Goal: Task Accomplishment & Management: Manage account settings

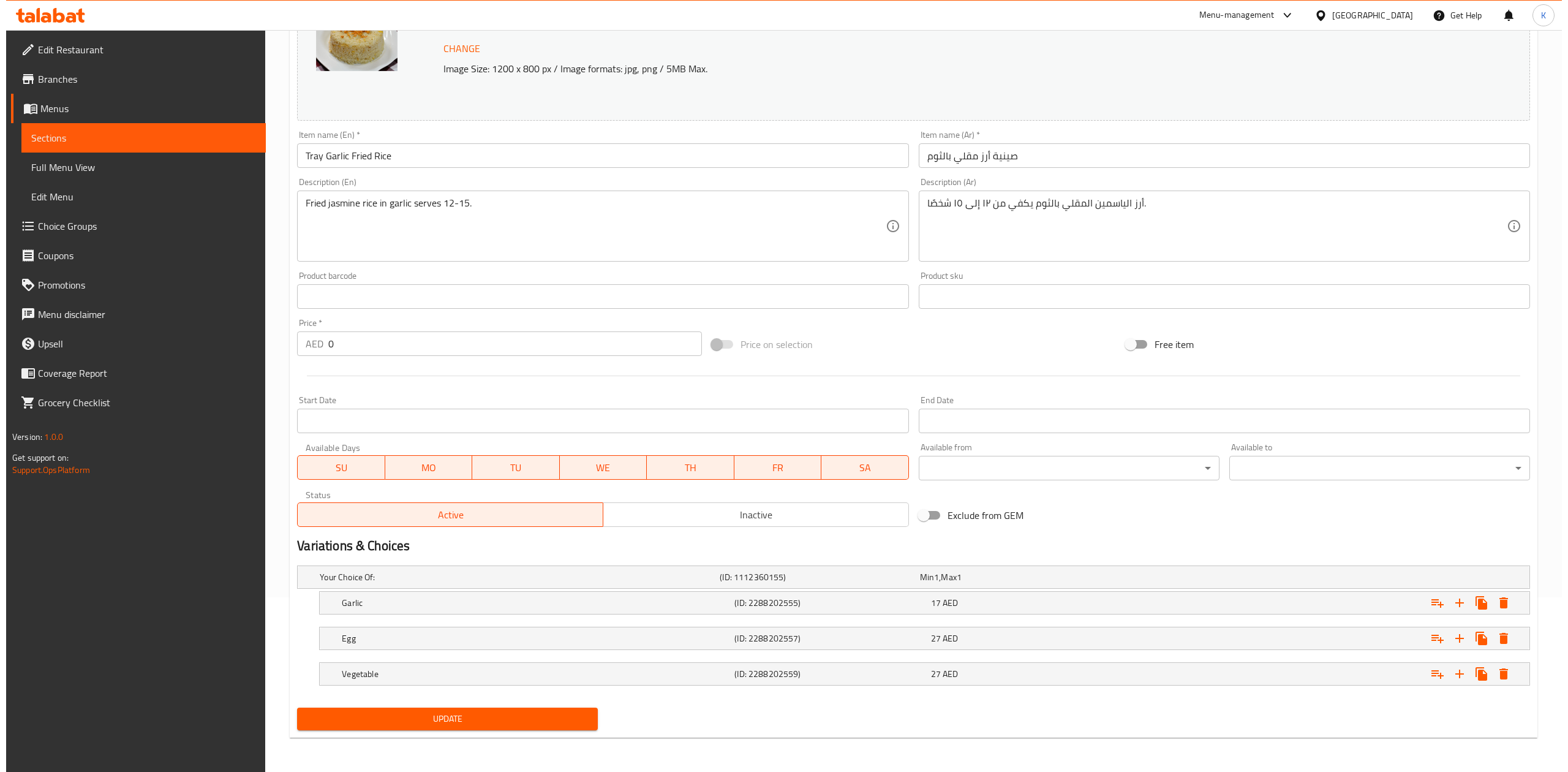
scroll to position [177, 0]
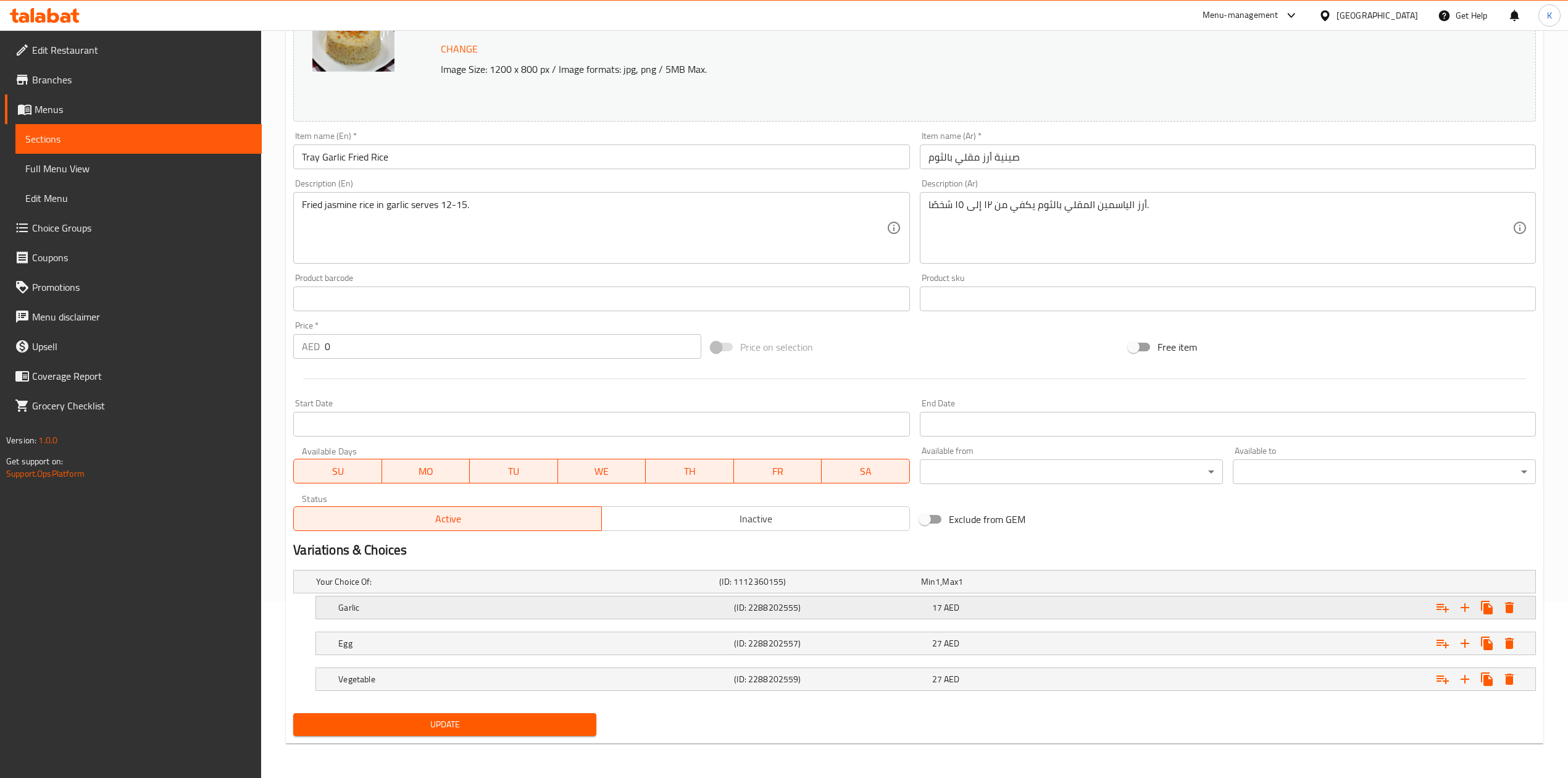
click at [1513, 608] on icon "Expand" at bounding box center [1509, 607] width 9 height 11
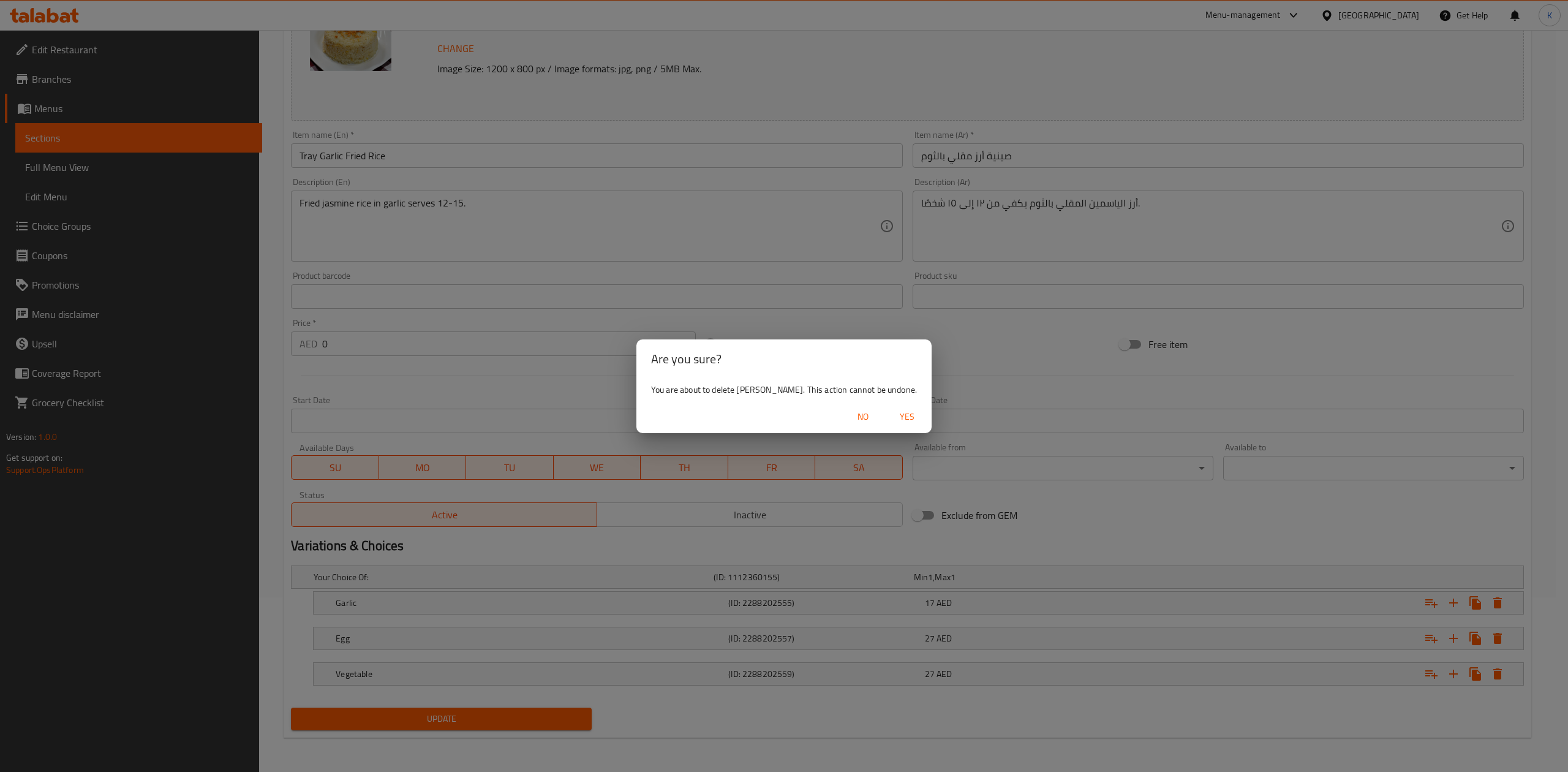
click at [892, 418] on span "Yes" at bounding box center [907, 417] width 29 height 15
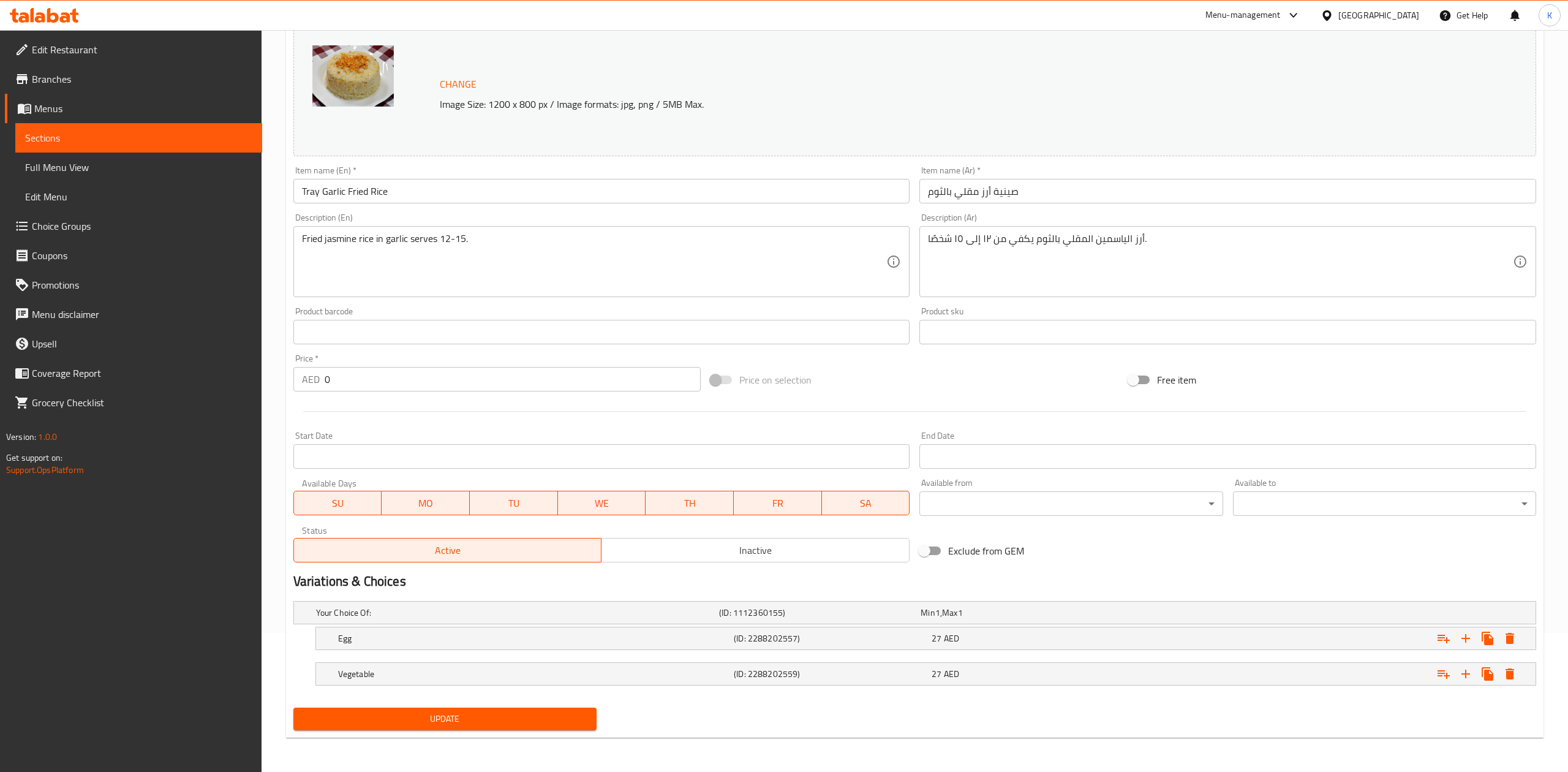
scroll to position [141, 0]
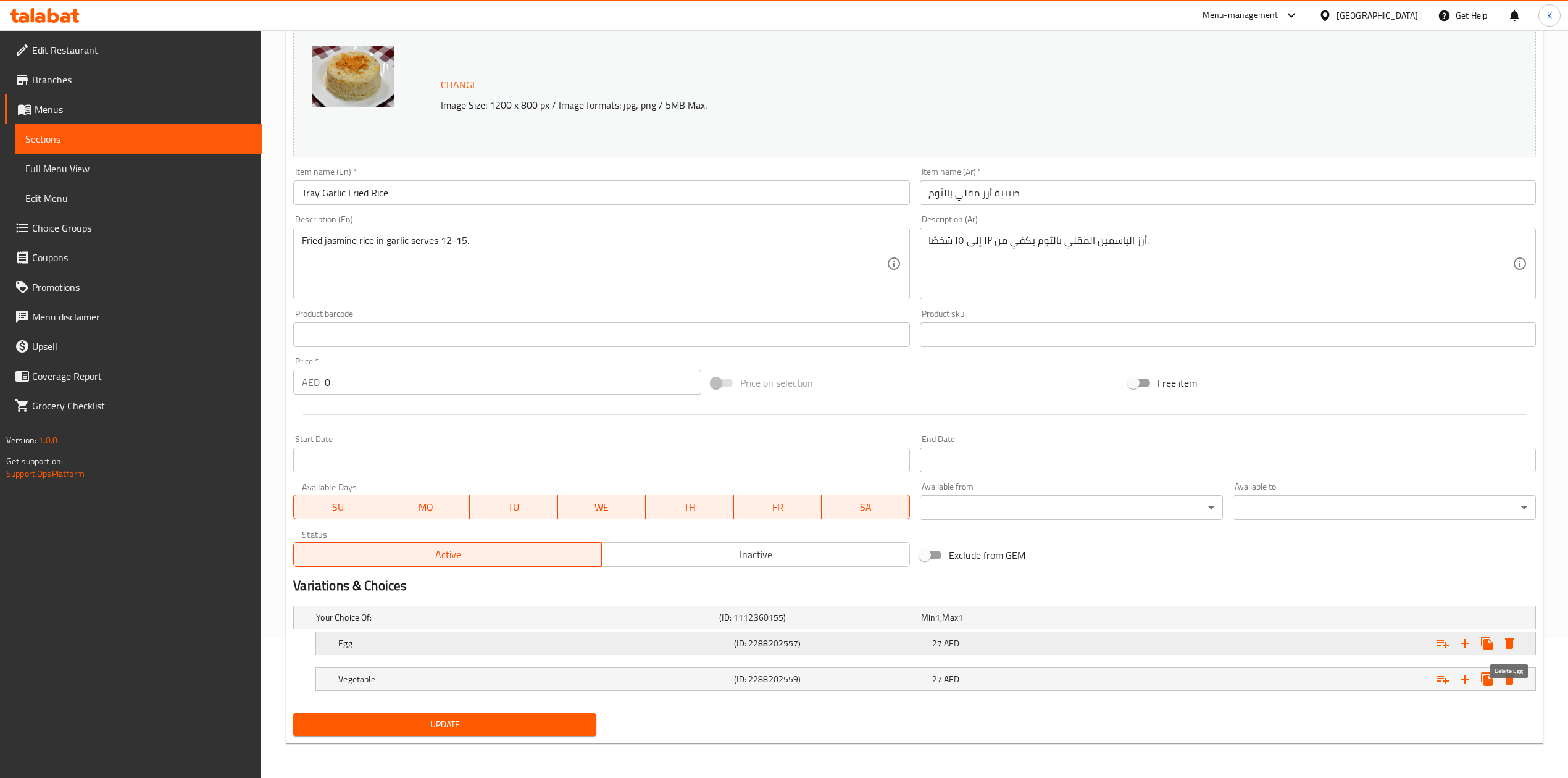
click at [1505, 640] on icon "Expand" at bounding box center [1509, 643] width 15 height 15
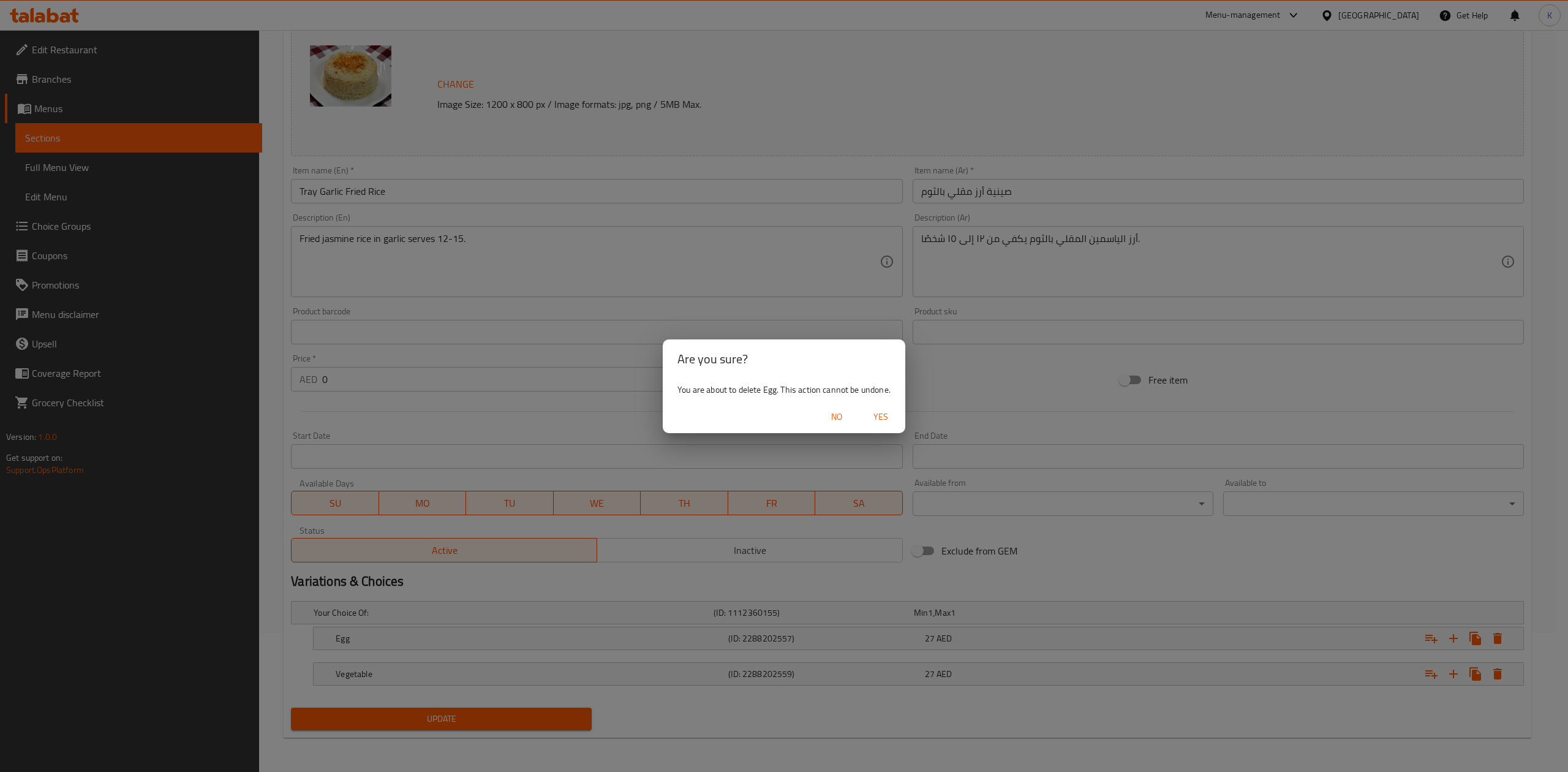
click at [877, 420] on span "Yes" at bounding box center [880, 417] width 29 height 15
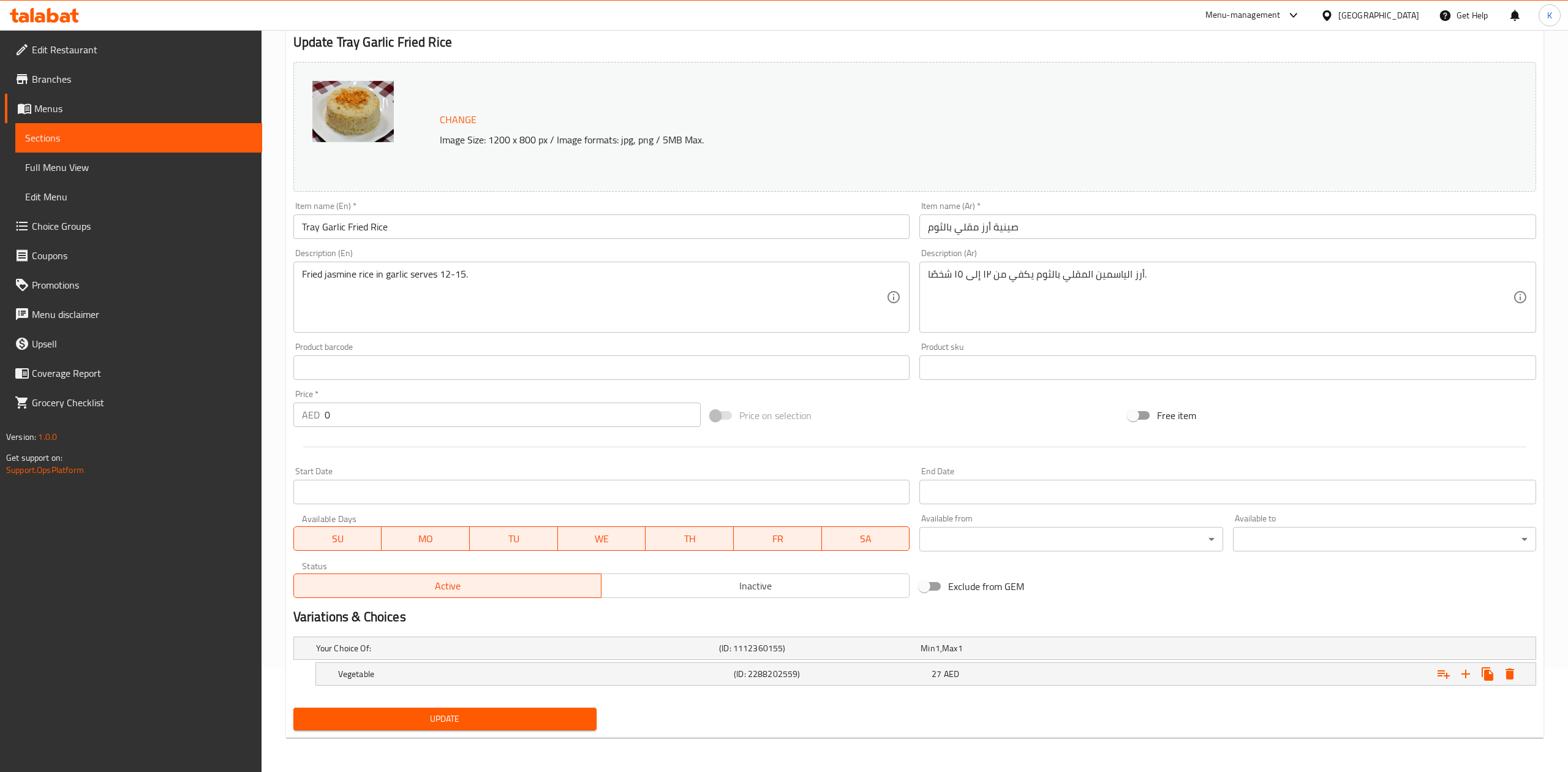
scroll to position [105, 0]
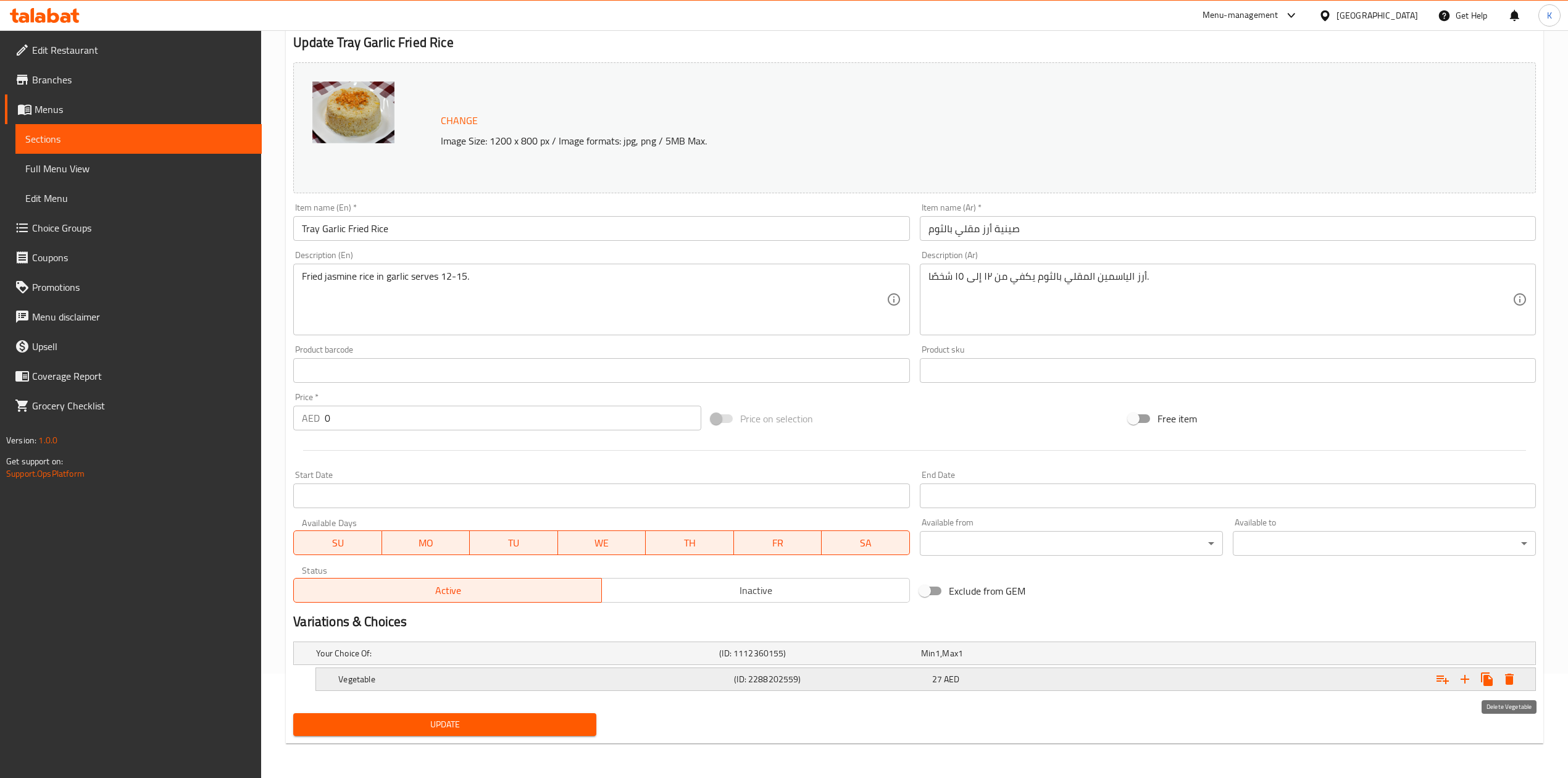
click at [1513, 680] on icon "Expand" at bounding box center [1509, 679] width 9 height 11
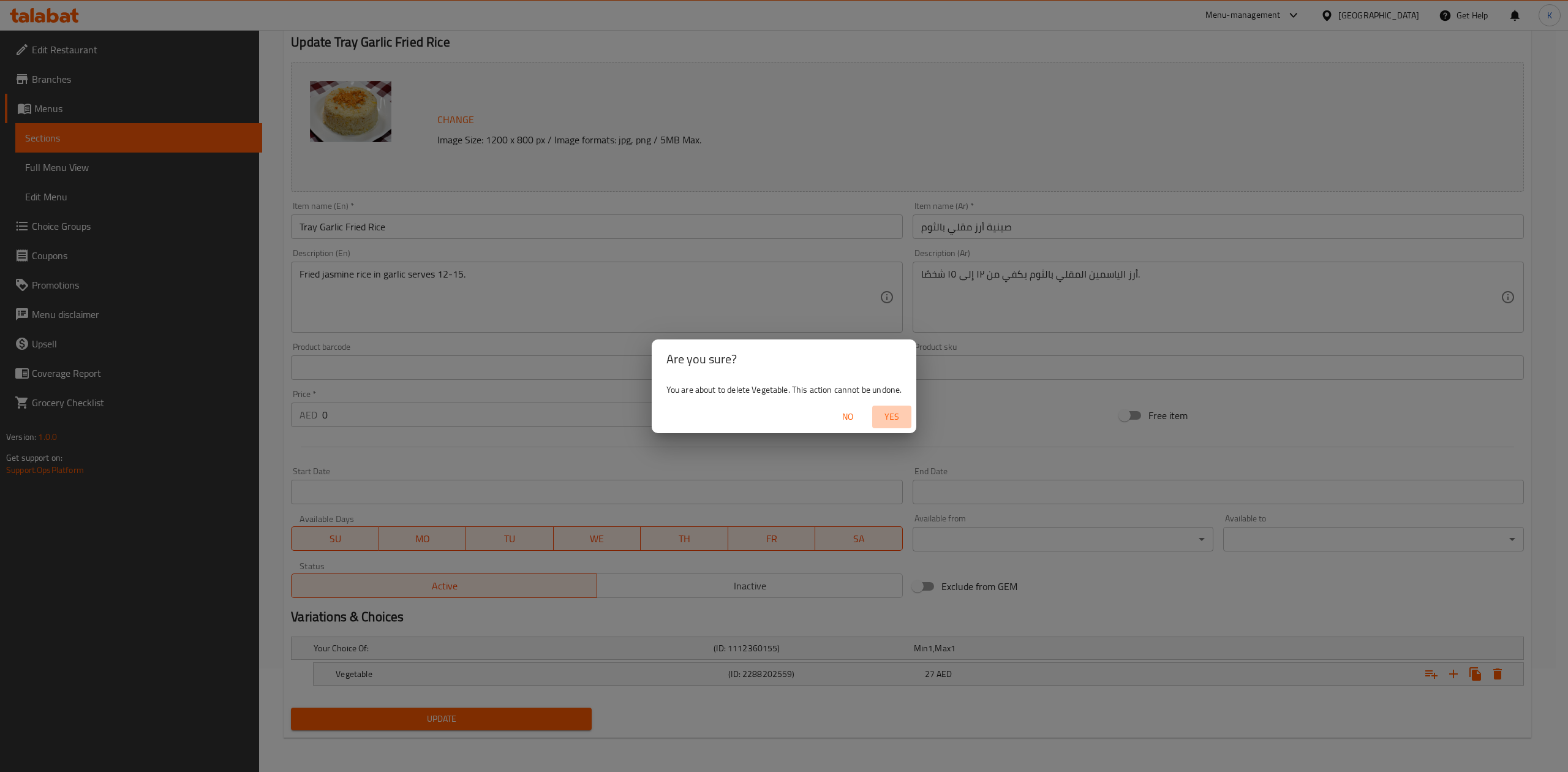
click at [895, 418] on span "Yes" at bounding box center [891, 417] width 29 height 15
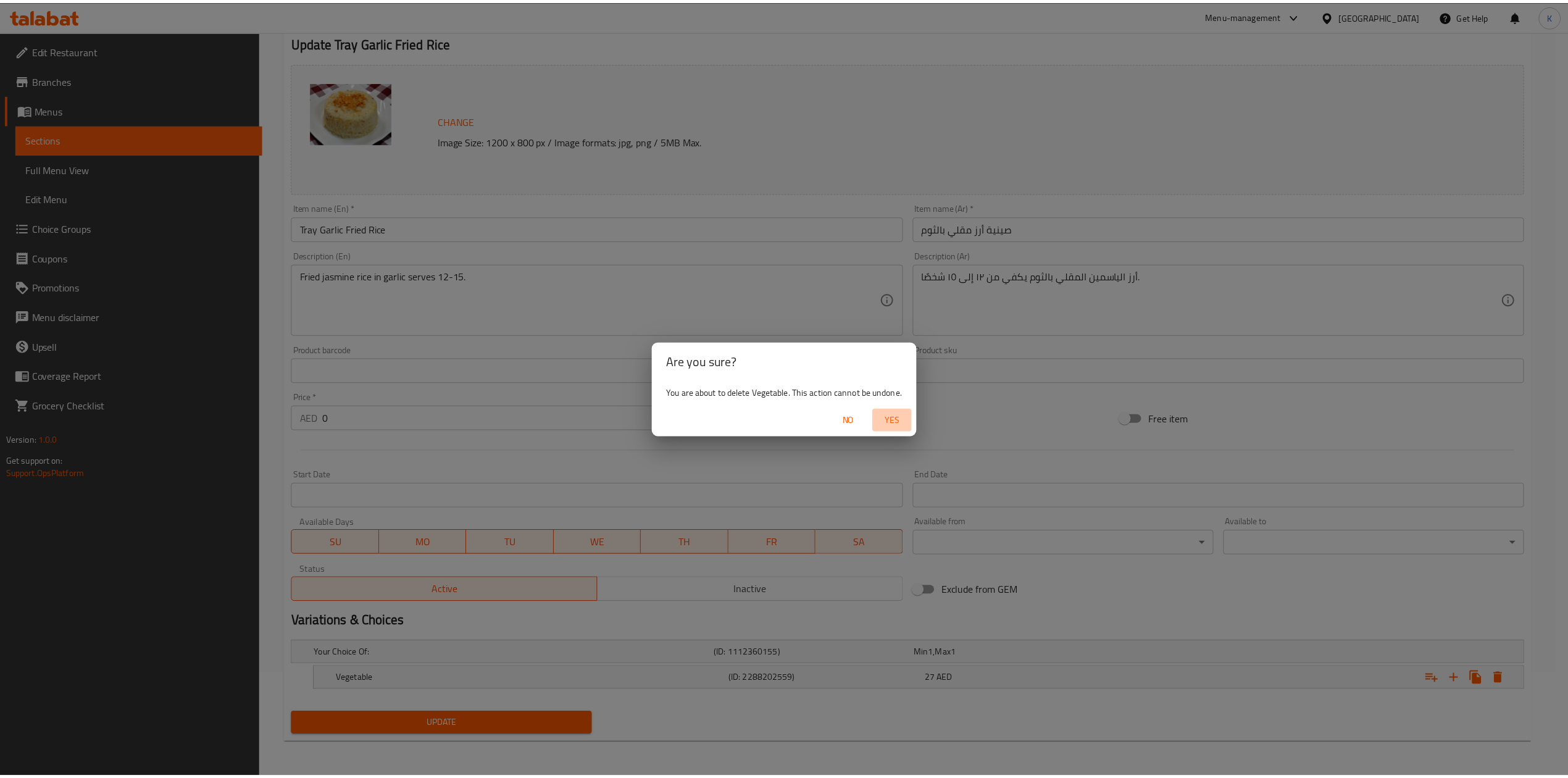
scroll to position [101, 0]
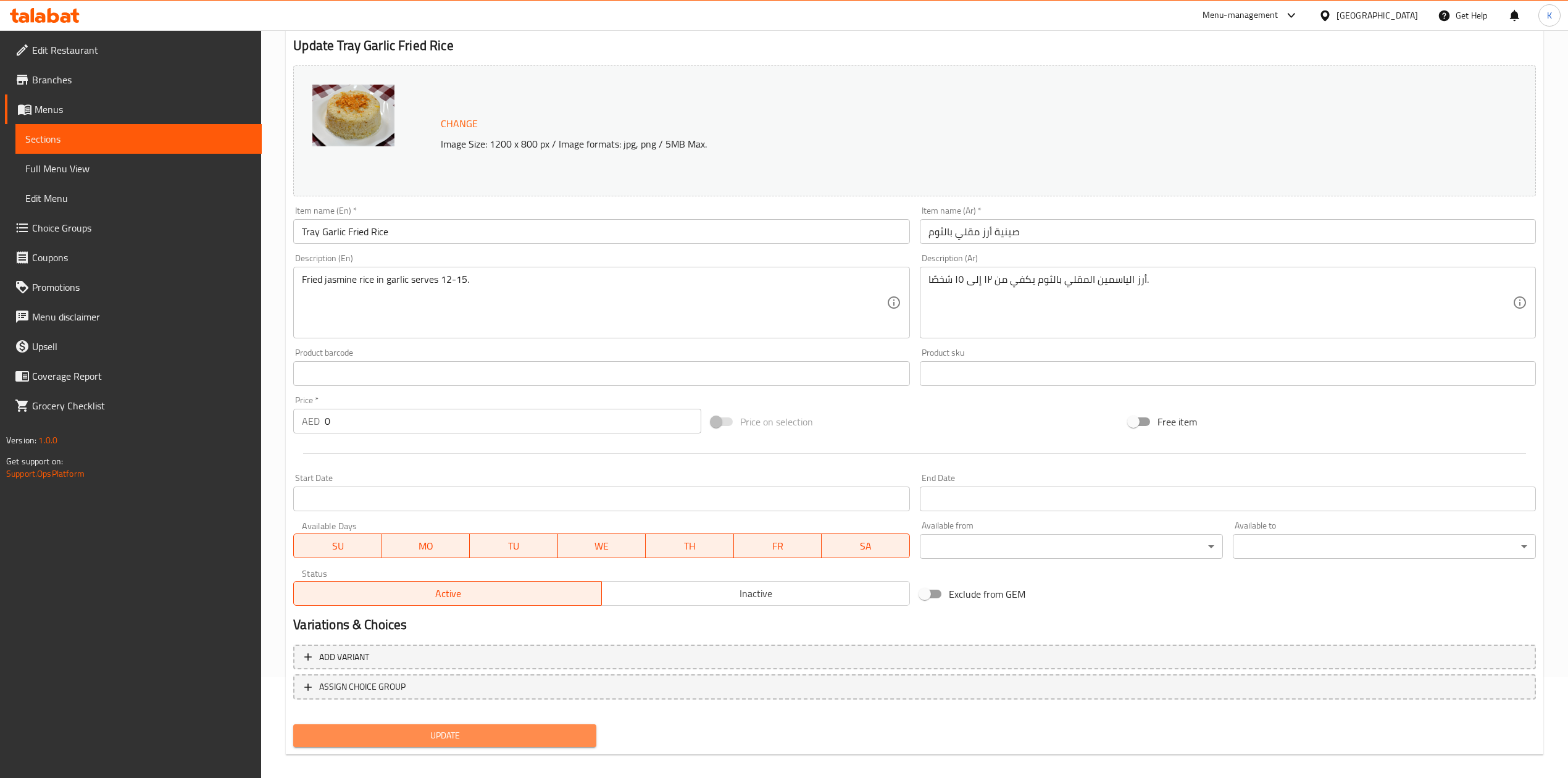
click at [530, 729] on span "Update" at bounding box center [445, 736] width 283 height 16
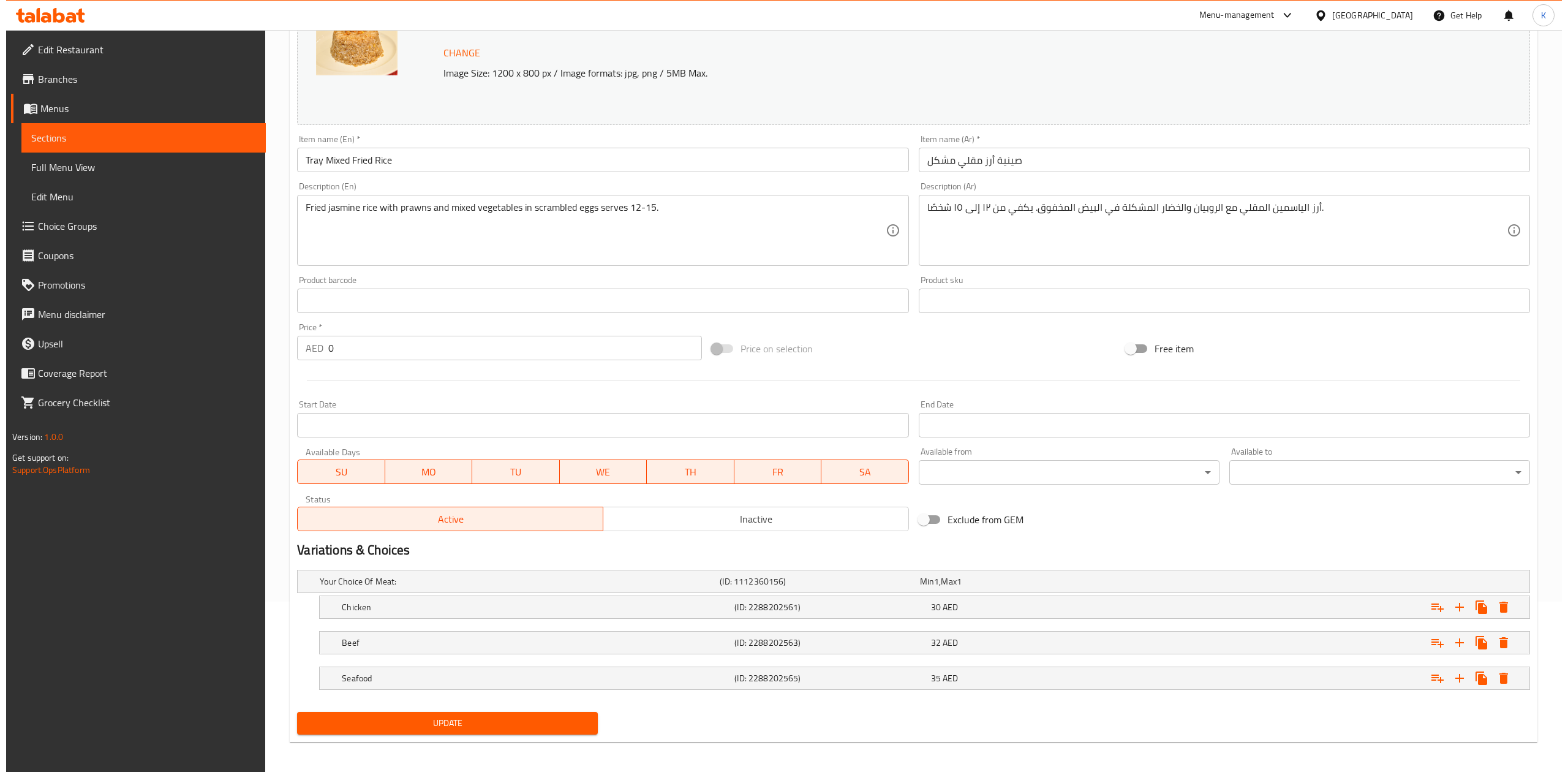
scroll to position [177, 0]
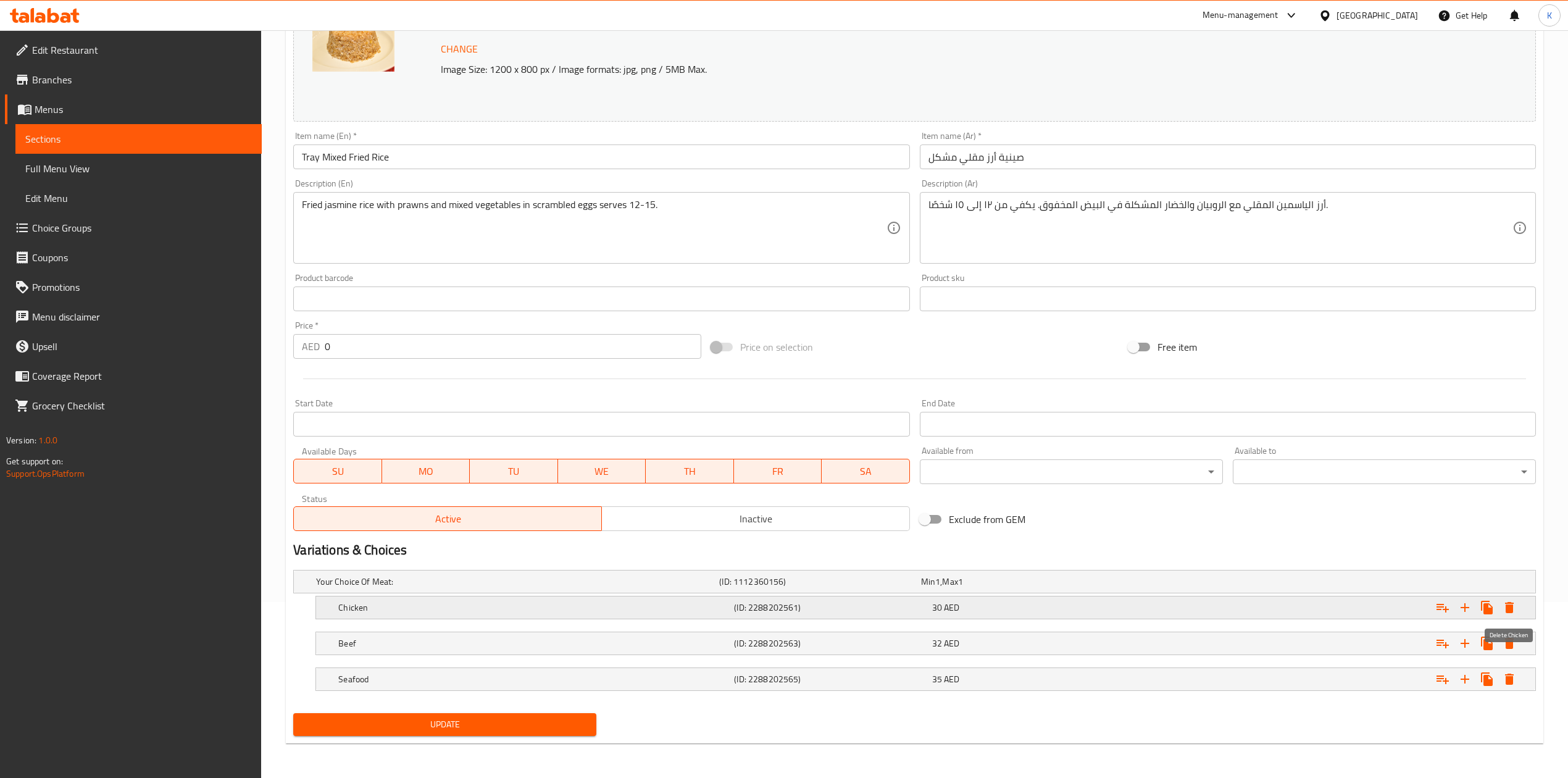
click at [1509, 605] on icon "Expand" at bounding box center [1509, 607] width 9 height 11
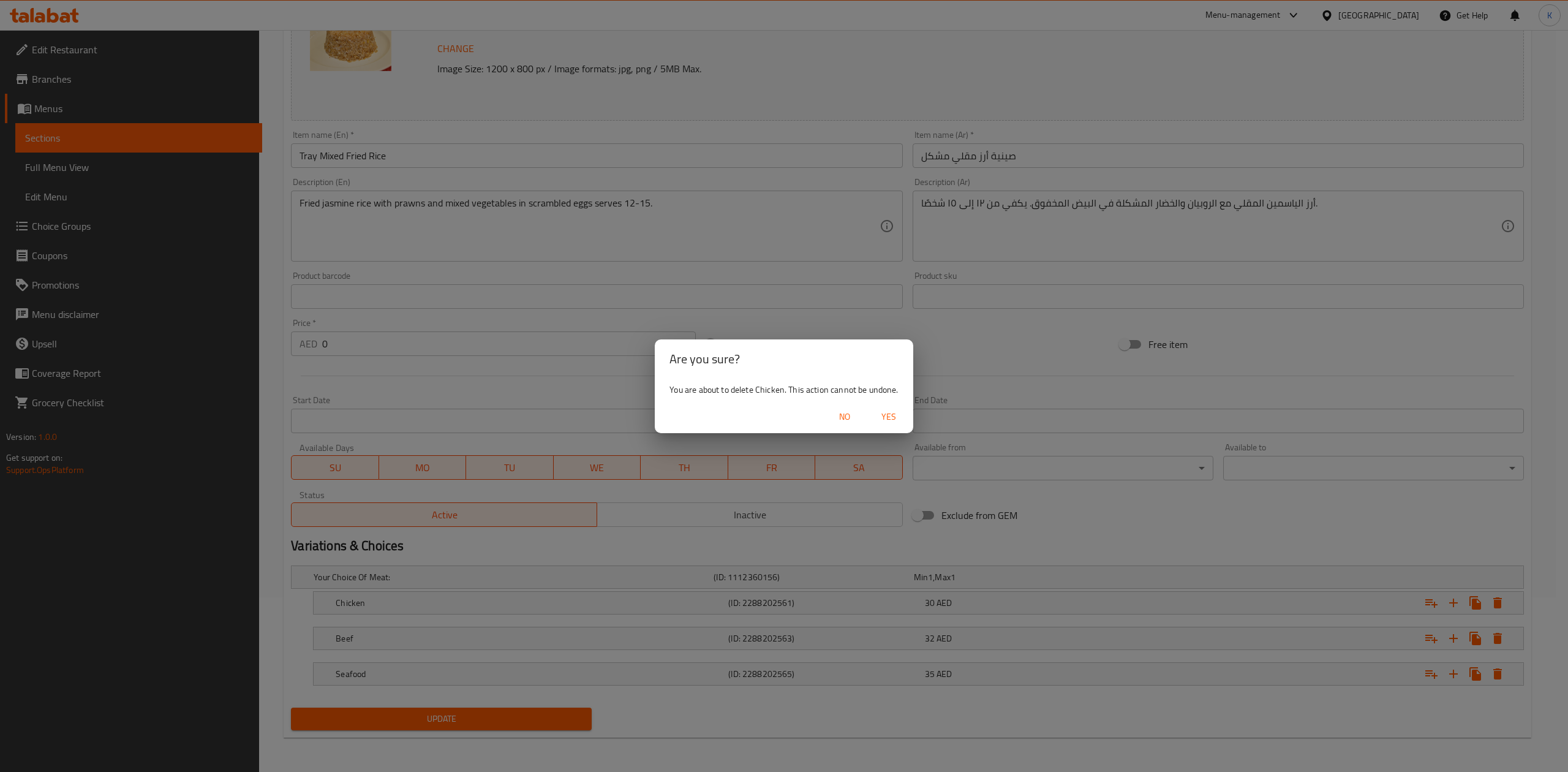
click at [891, 412] on span "Yes" at bounding box center [888, 417] width 29 height 15
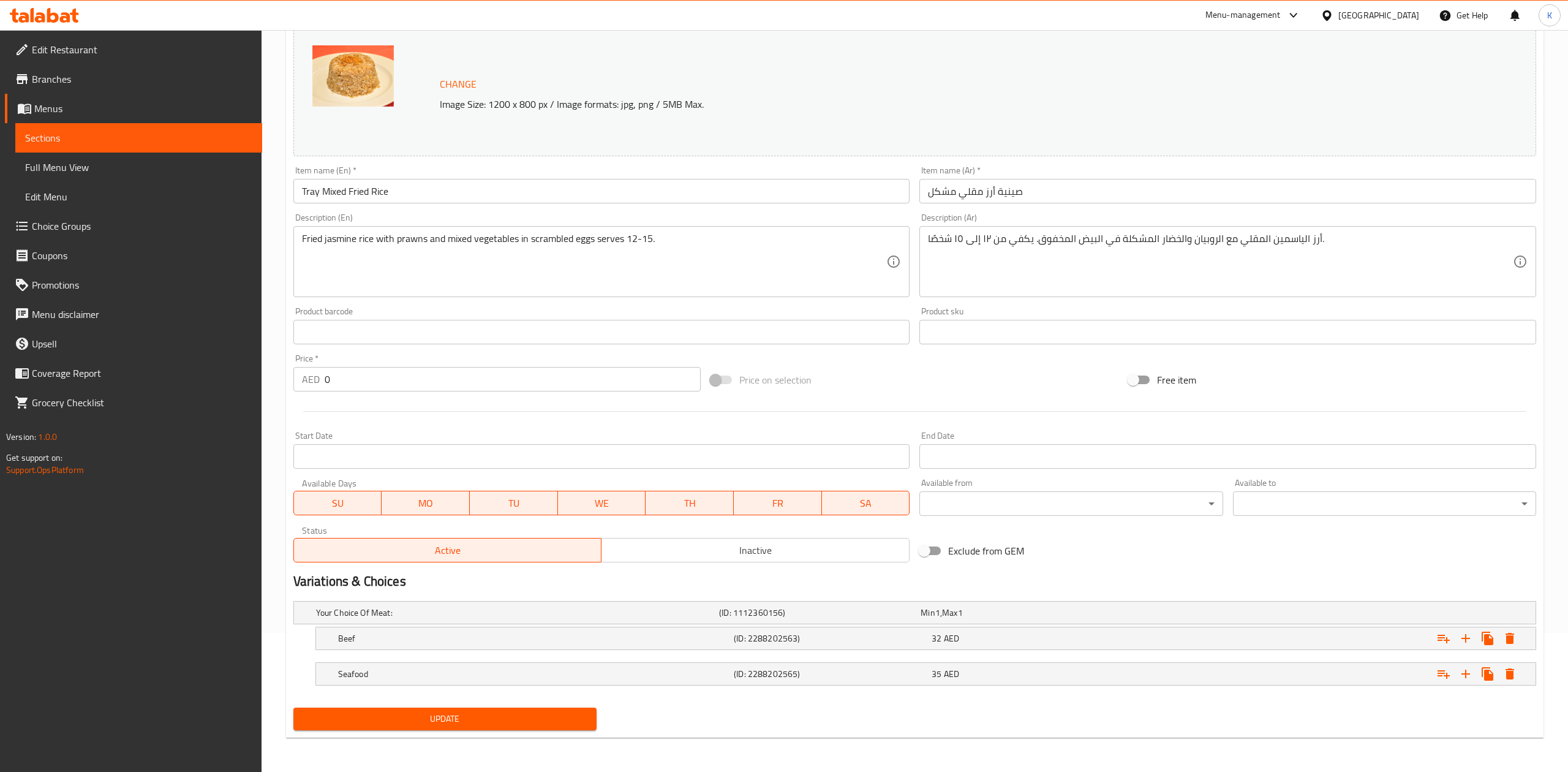
scroll to position [141, 0]
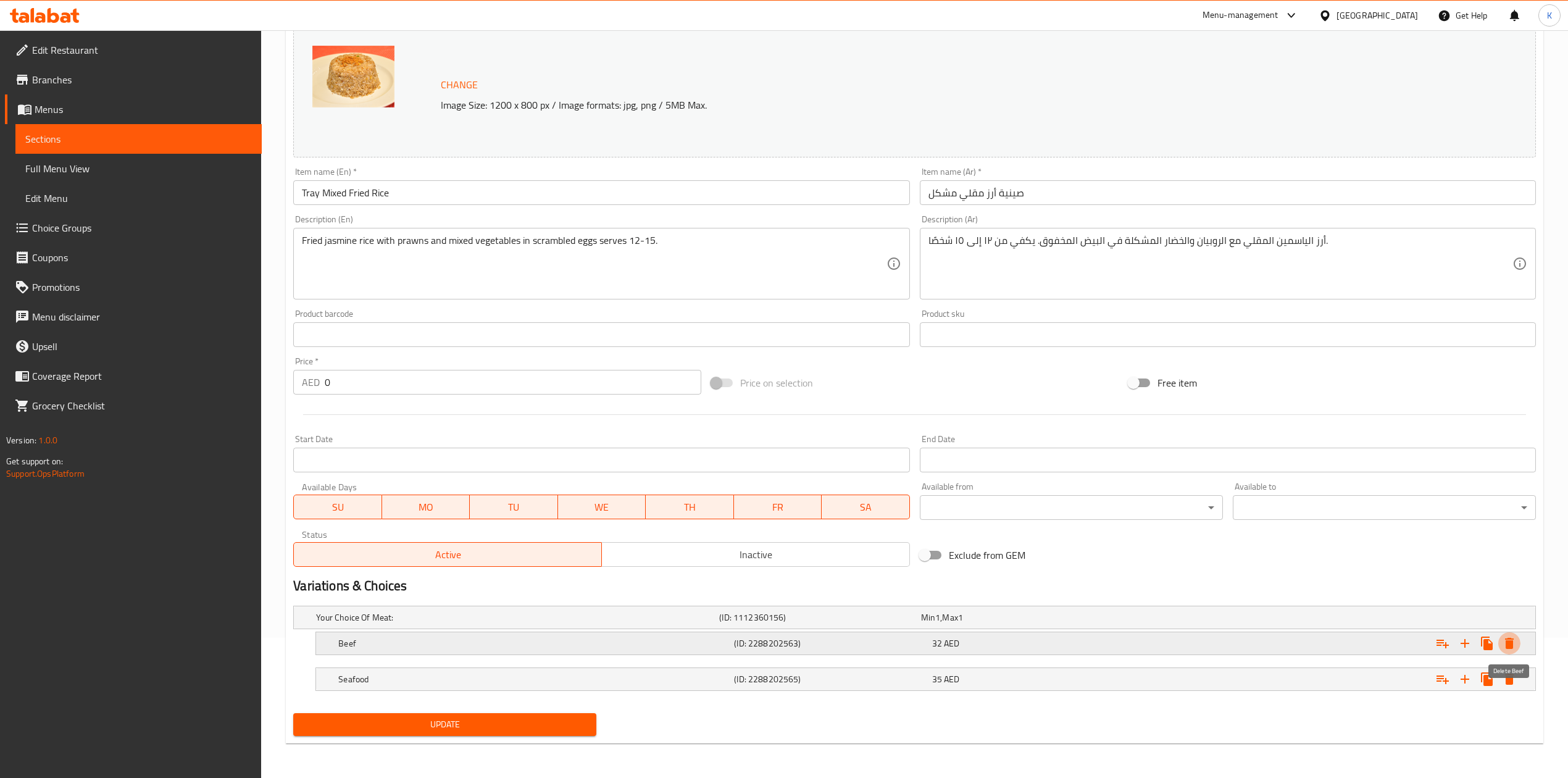
click at [1507, 642] on icon "Expand" at bounding box center [1509, 643] width 9 height 11
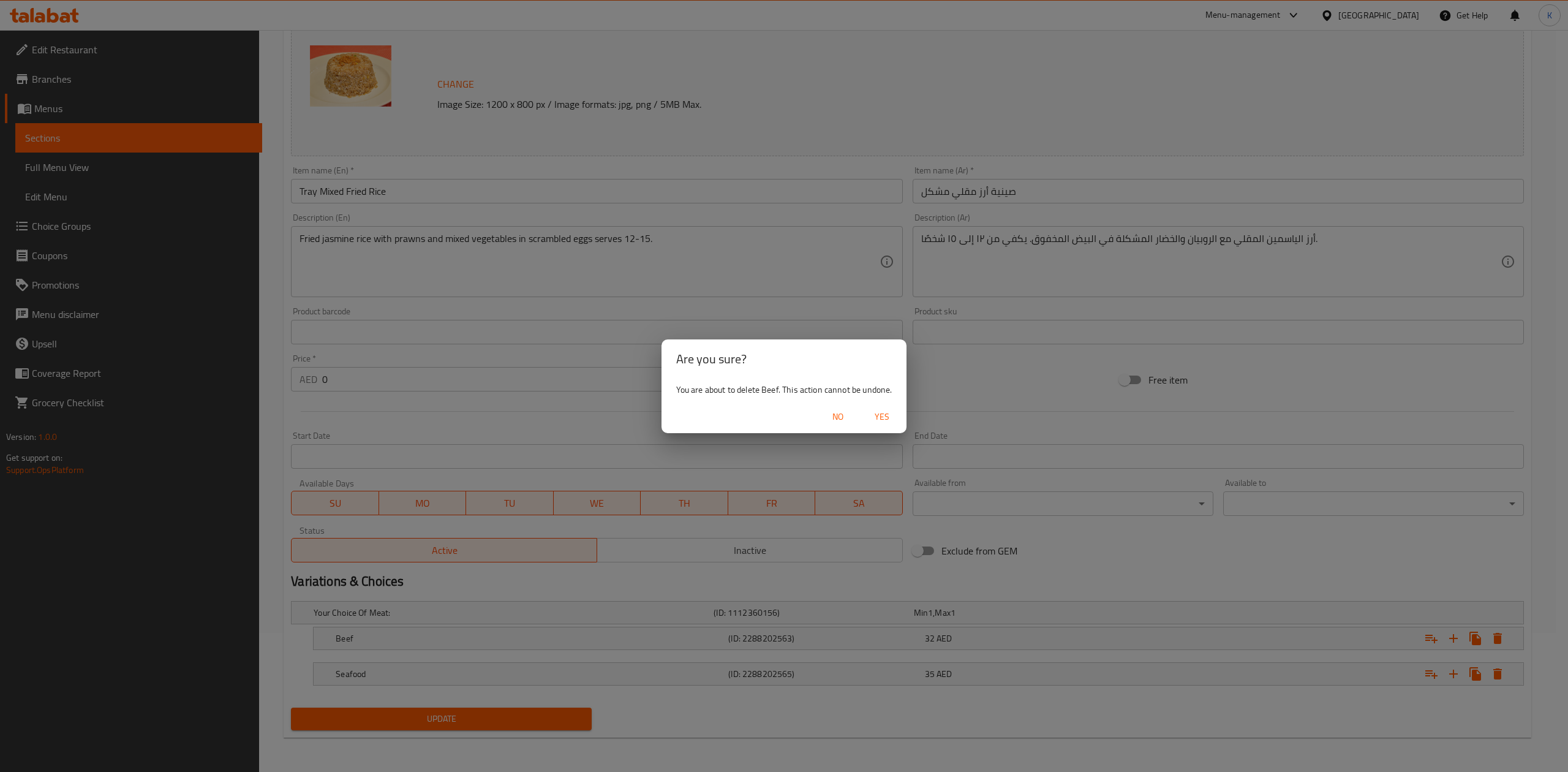
click at [882, 416] on span "Yes" at bounding box center [882, 417] width 29 height 15
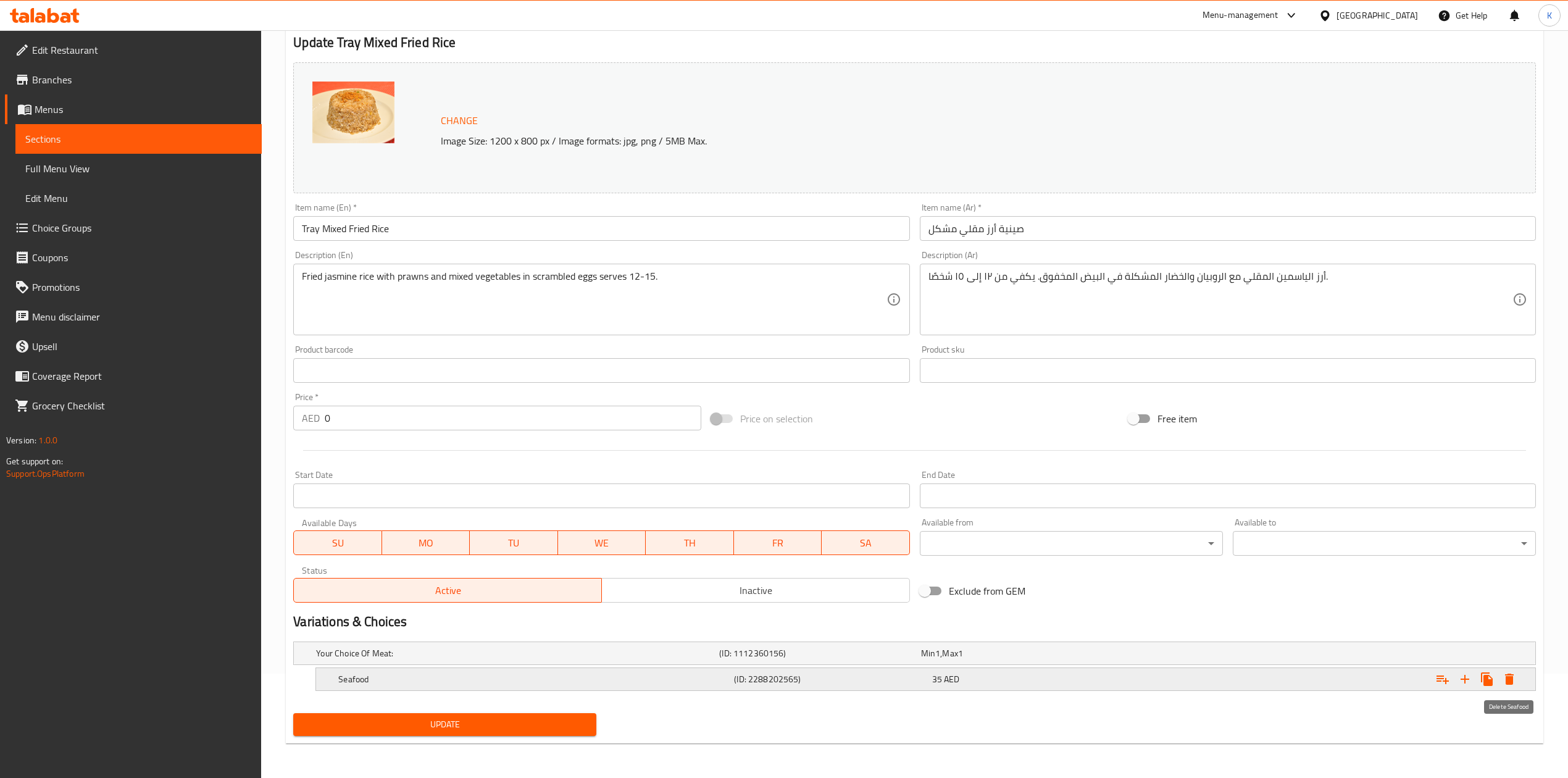
click at [1508, 675] on icon "Expand" at bounding box center [1509, 679] width 15 height 15
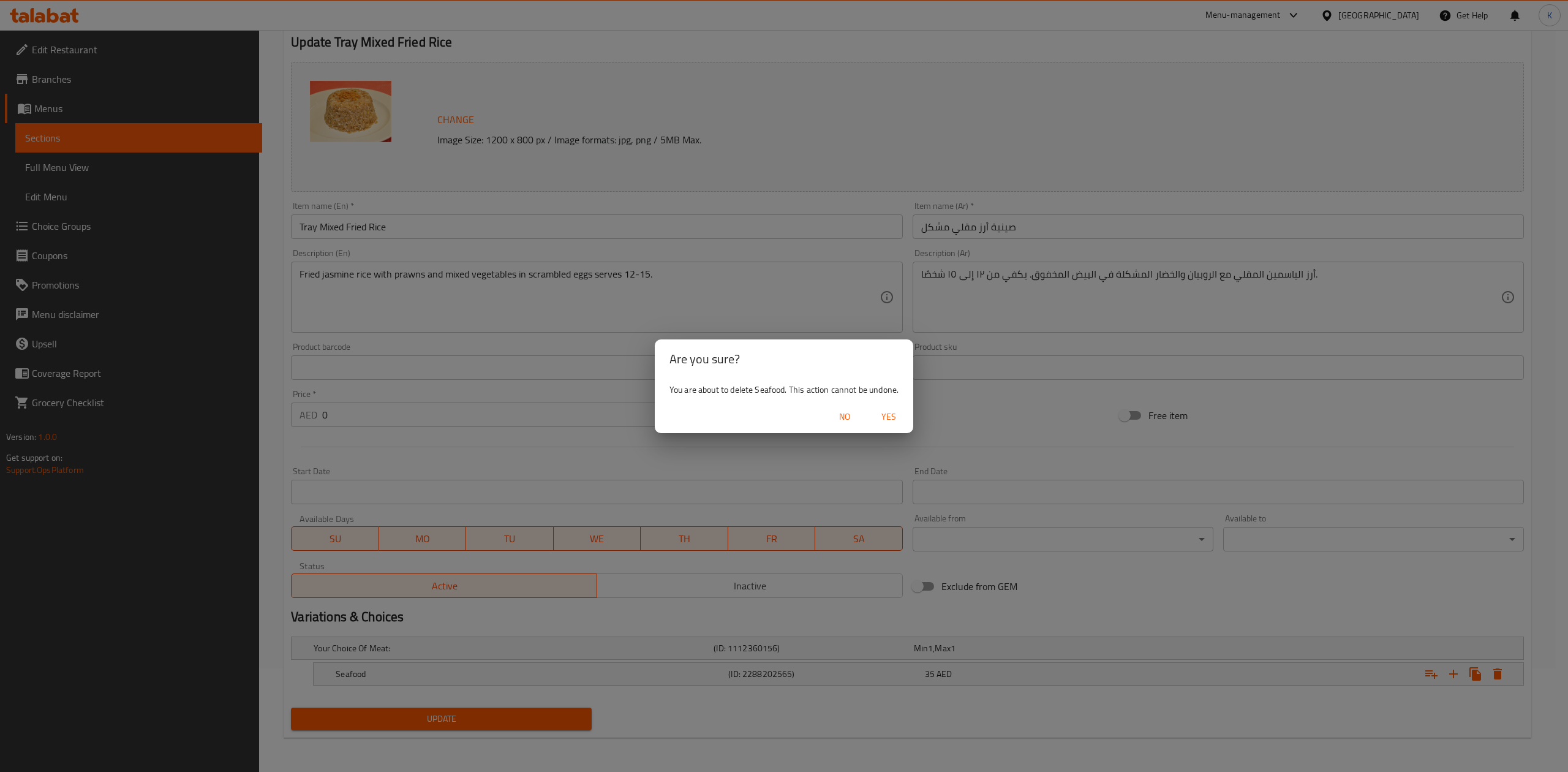
click at [886, 416] on span "Yes" at bounding box center [888, 417] width 29 height 15
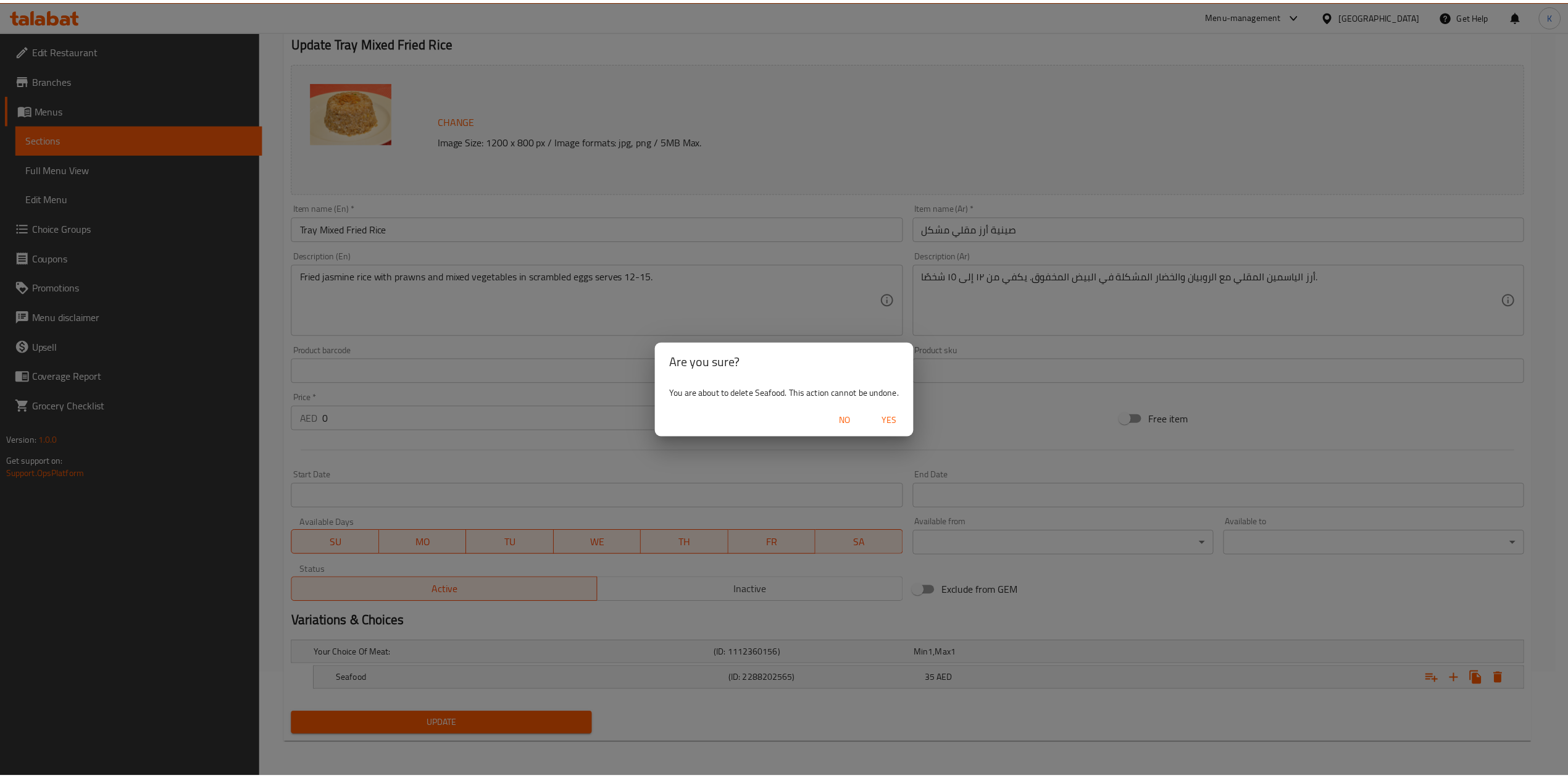
scroll to position [101, 0]
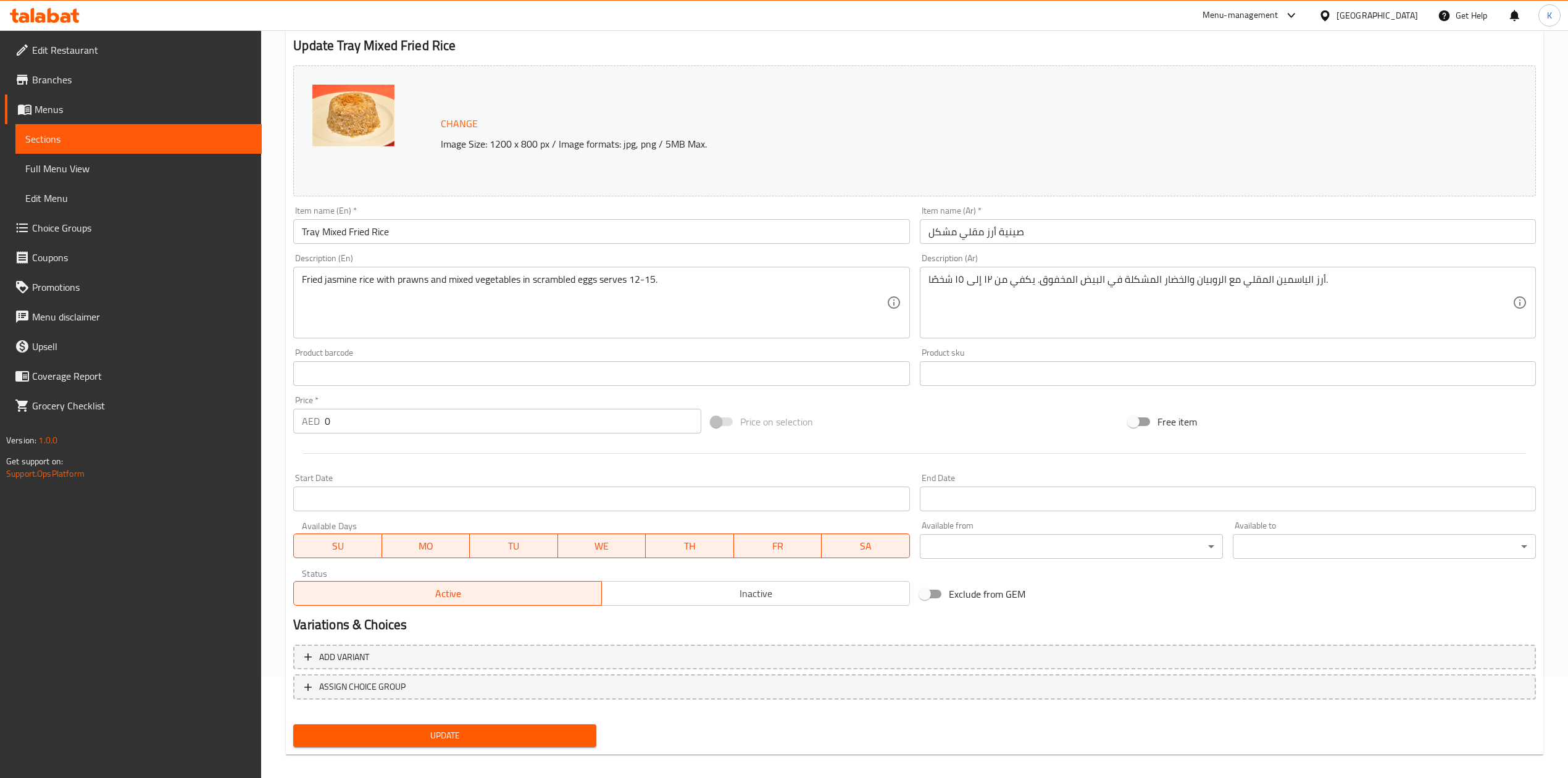
click at [463, 738] on span "Update" at bounding box center [445, 736] width 283 height 16
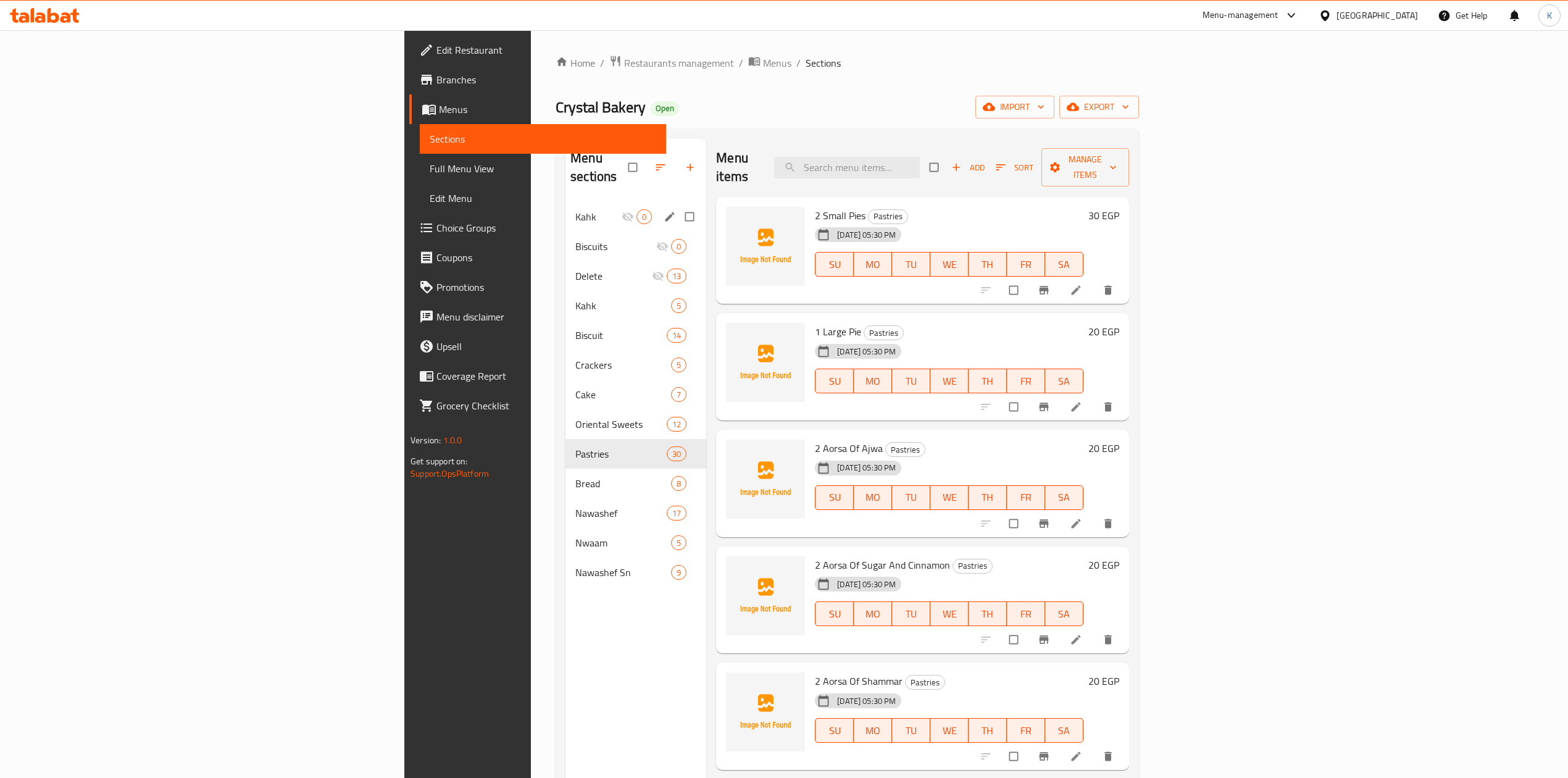
click at [678, 205] on input "Menu sections" at bounding box center [691, 216] width 26 height 23
checkbox input "true"
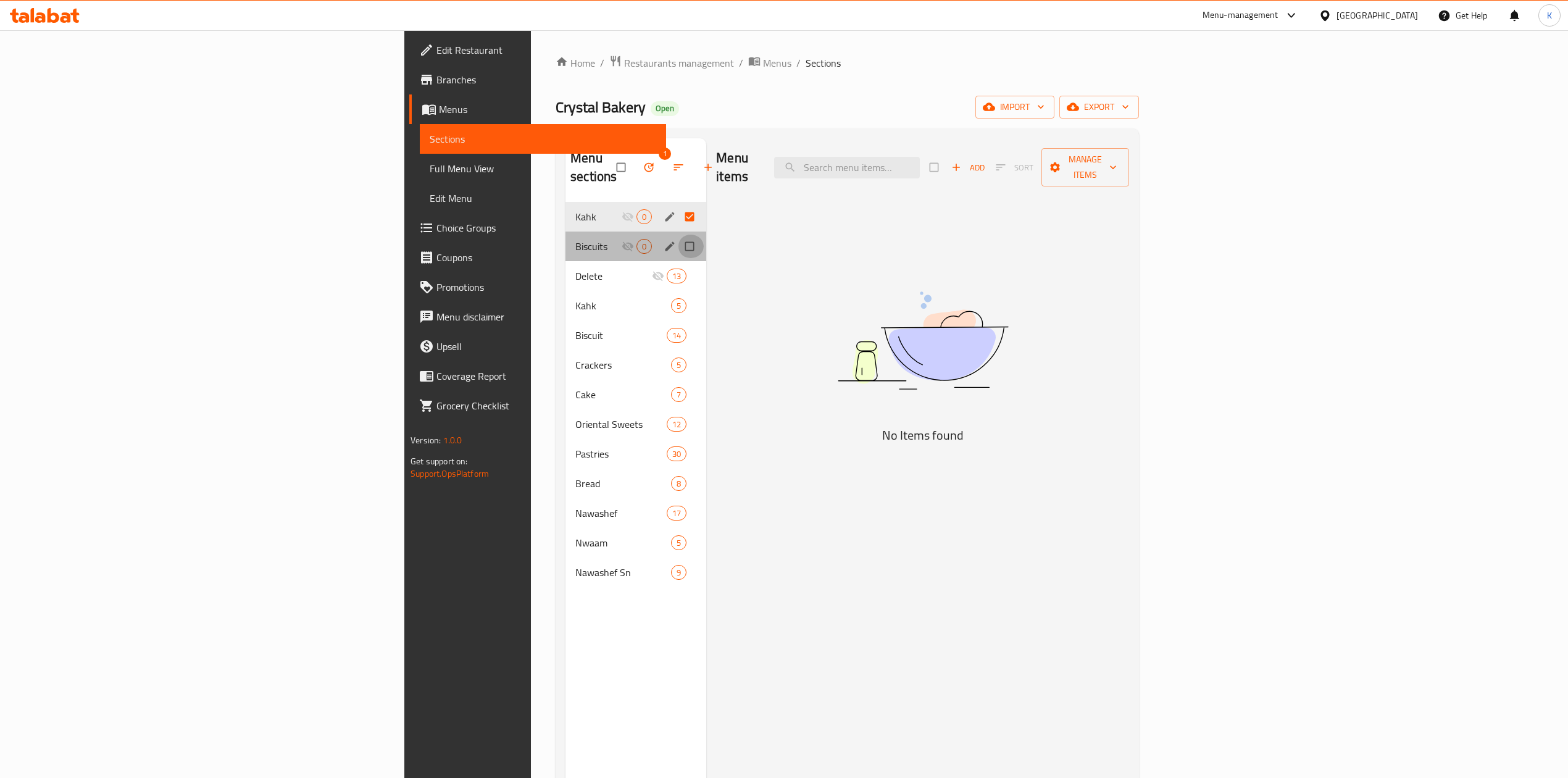
click at [678, 235] on input "Menu sections" at bounding box center [691, 246] width 26 height 23
checkbox input "true"
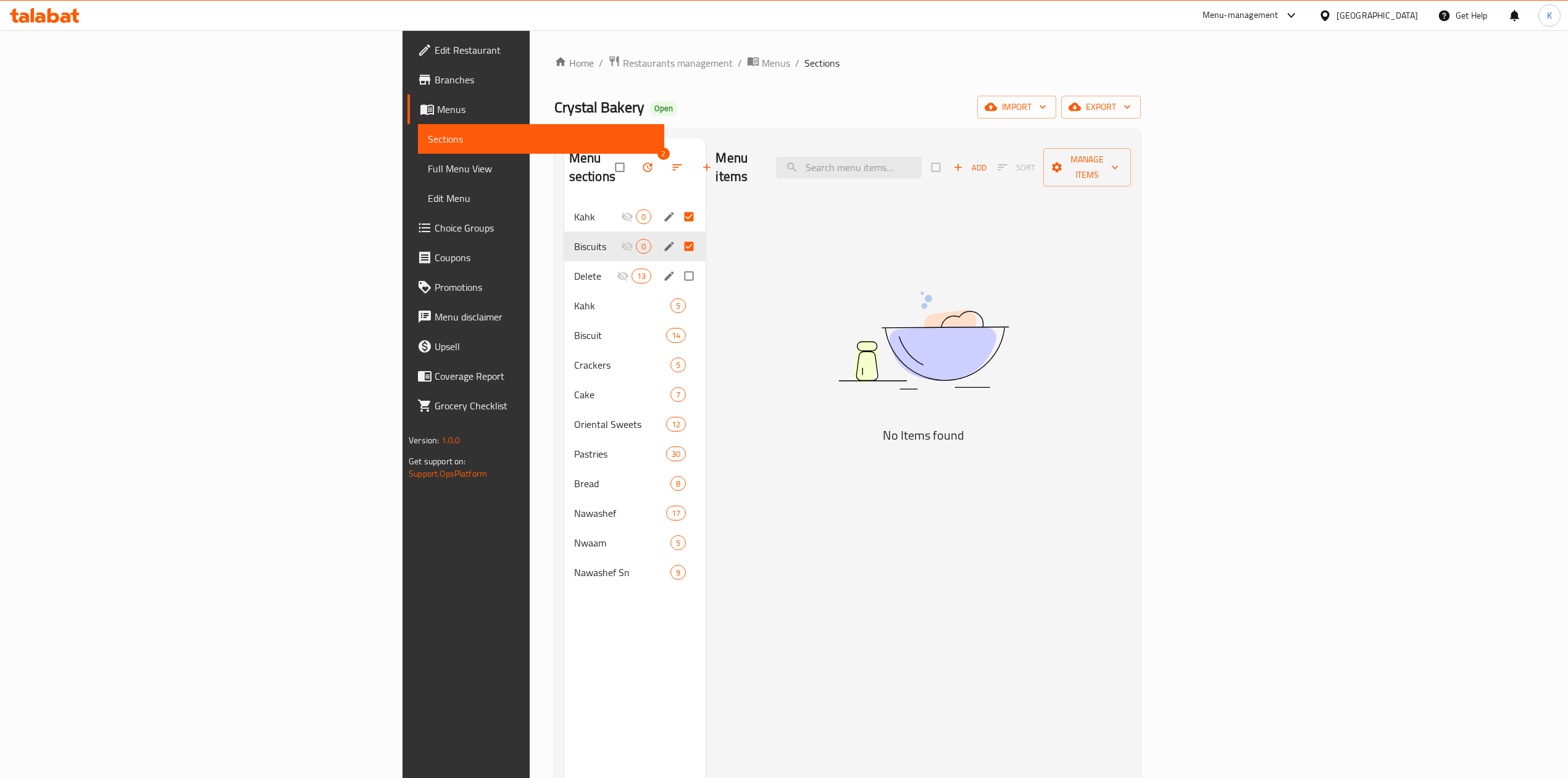
click at [677, 264] on input "Menu sections" at bounding box center [690, 275] width 26 height 23
checkbox input "true"
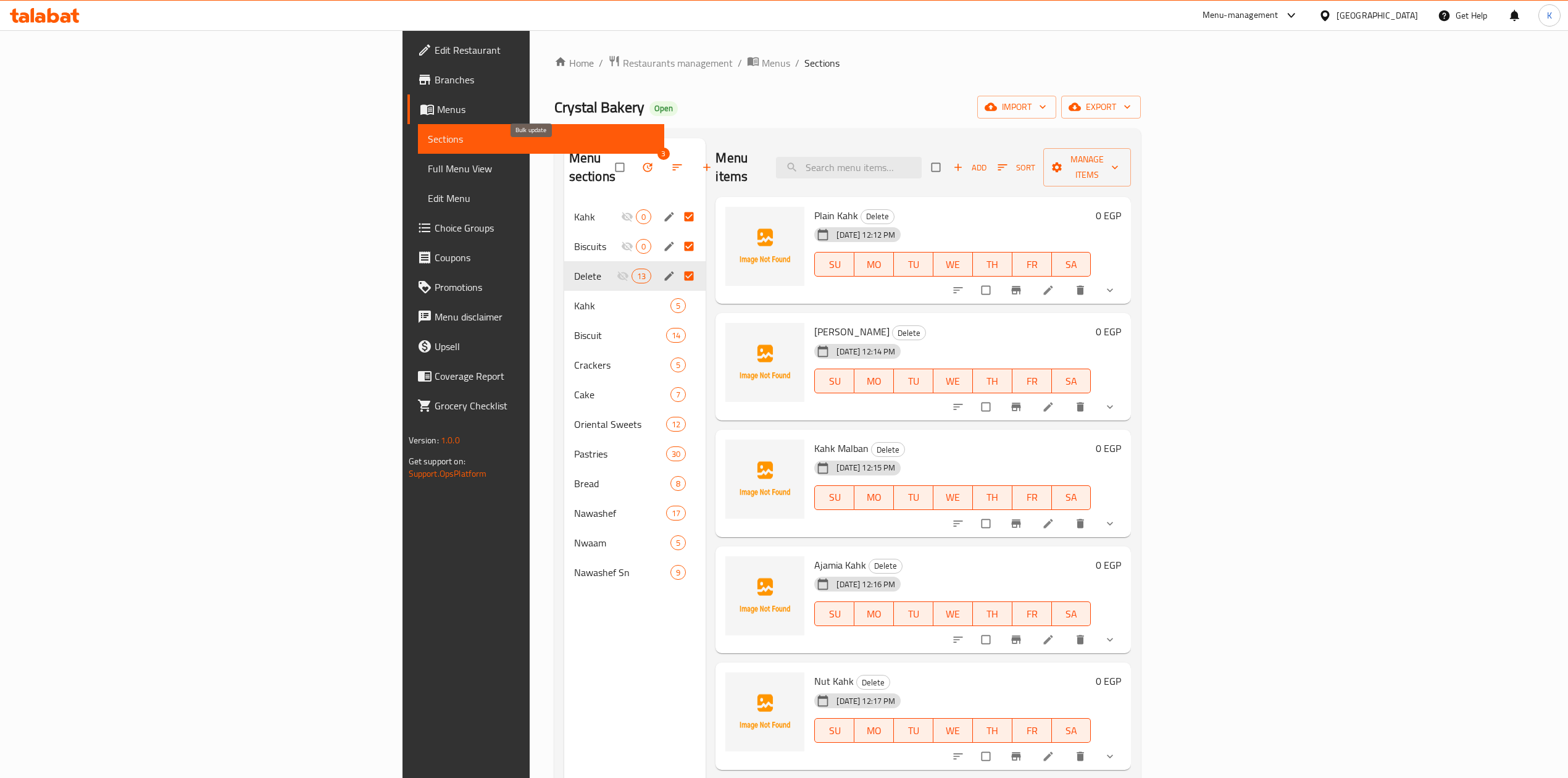
click at [642, 161] on icon "button" at bounding box center [648, 168] width 12 height 12
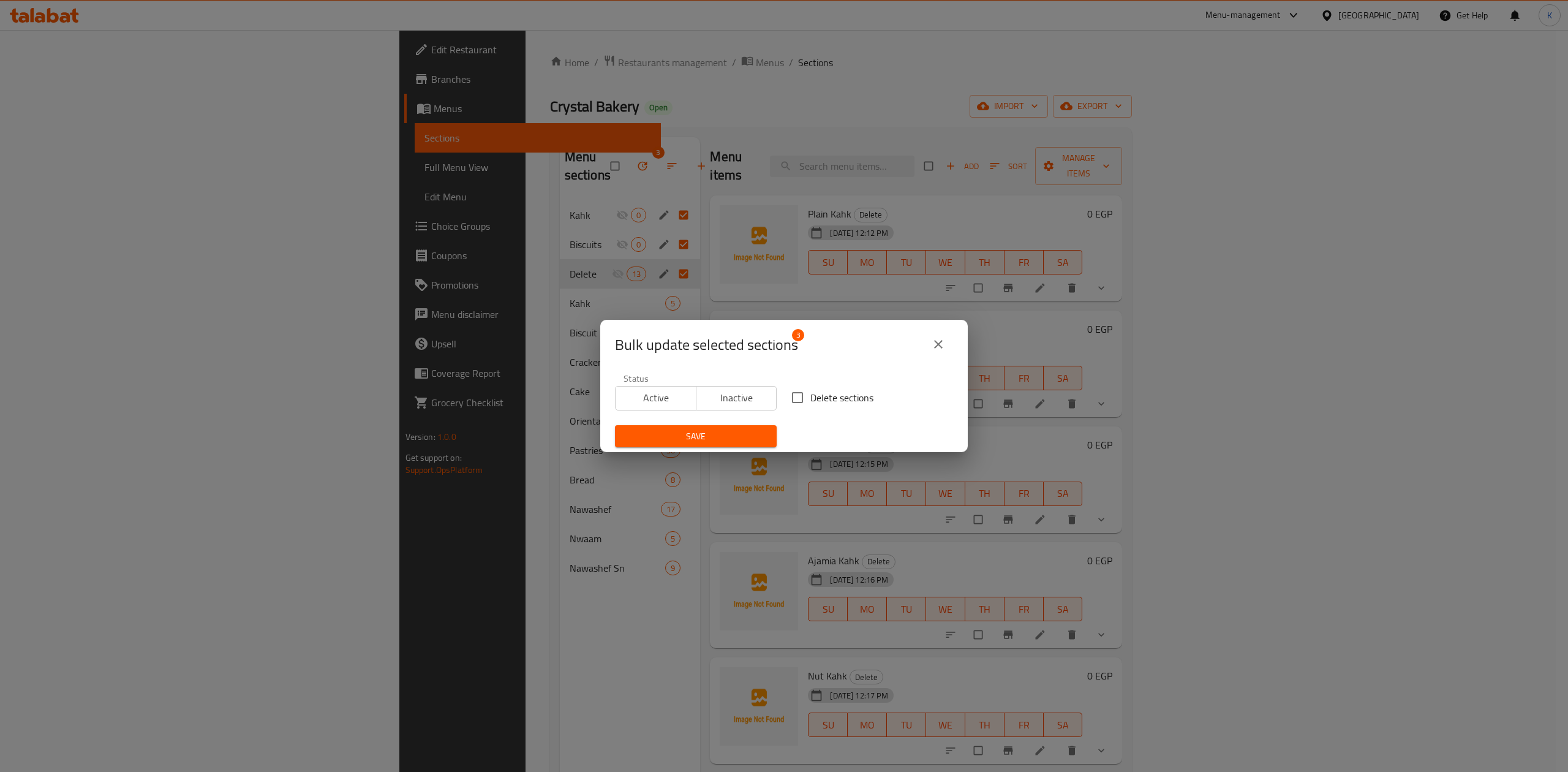
click at [790, 393] on input "Delete sections" at bounding box center [797, 398] width 26 height 26
checkbox input "true"
click at [701, 438] on span "Save" at bounding box center [695, 437] width 142 height 15
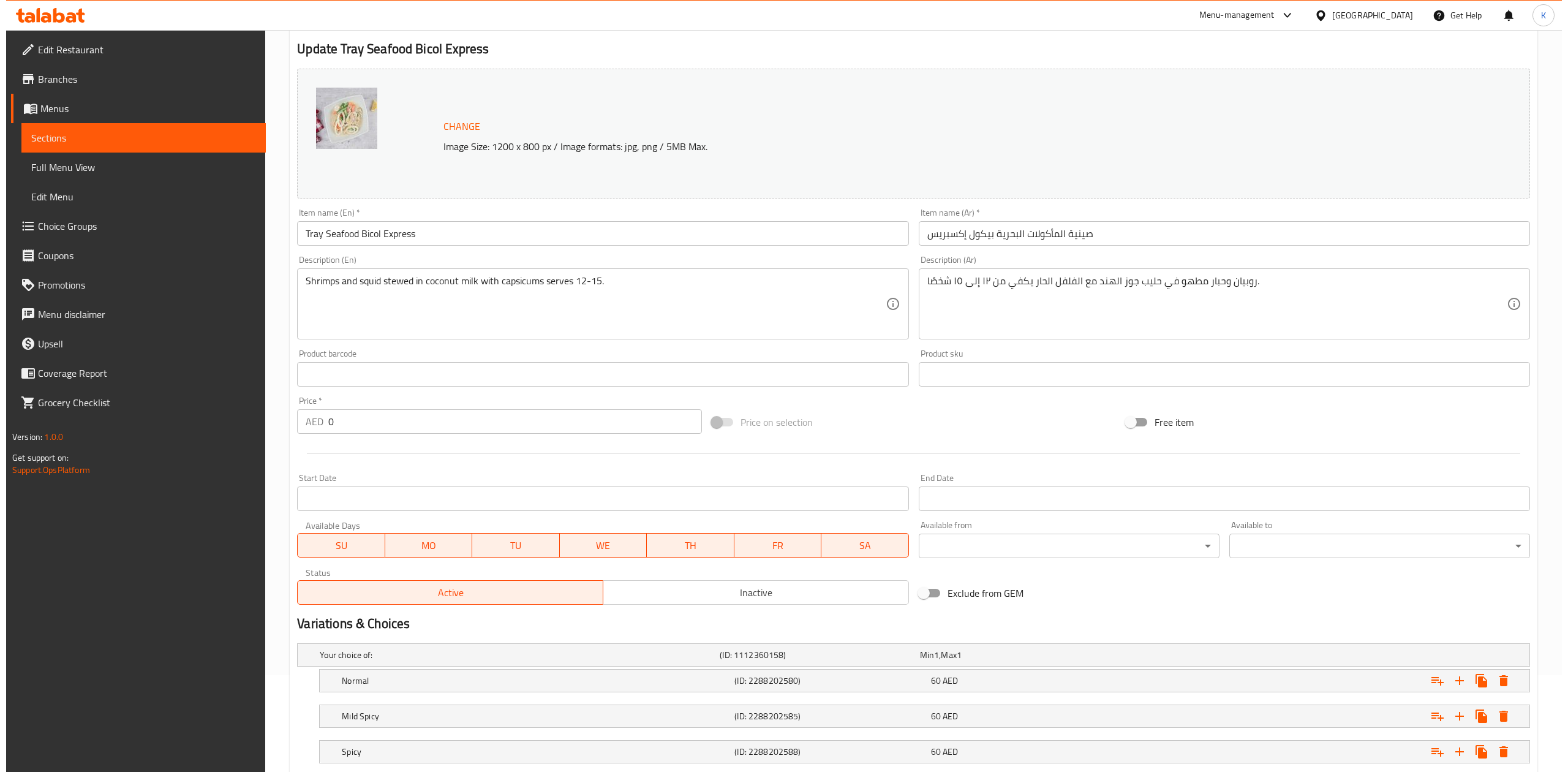
scroll to position [177, 0]
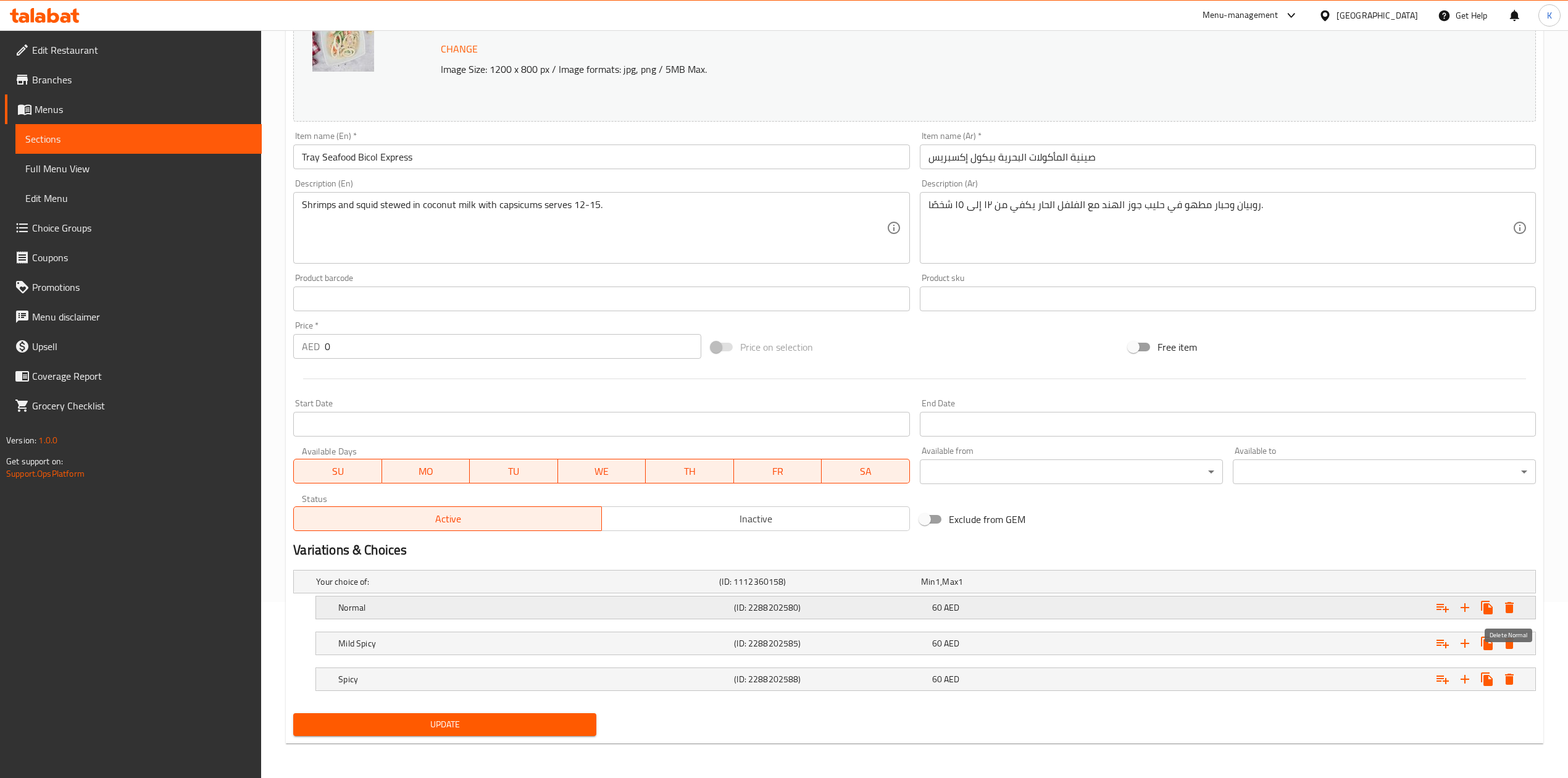
click at [1508, 609] on icon "Expand" at bounding box center [1509, 607] width 9 height 11
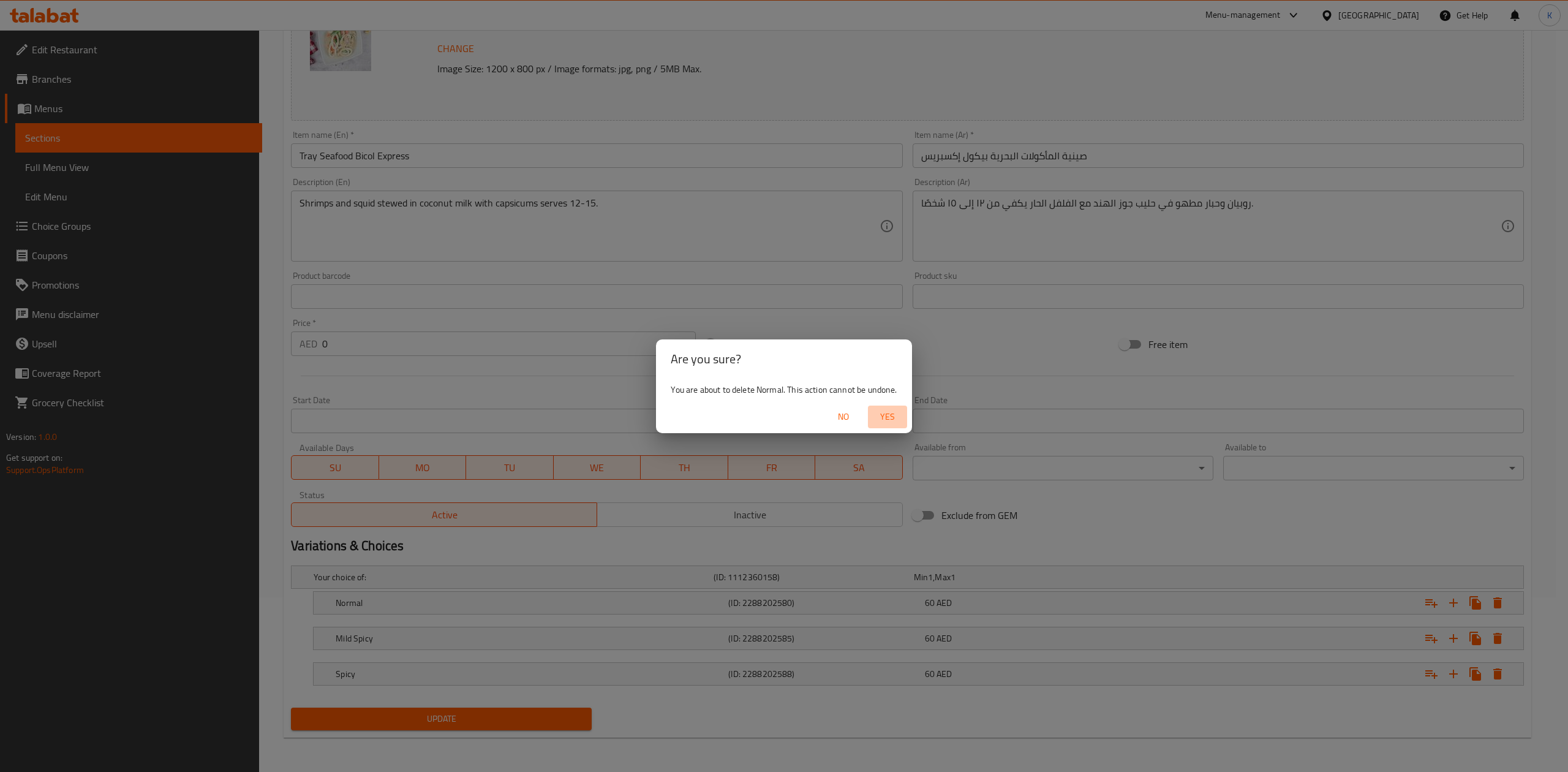
click at [879, 416] on span "Yes" at bounding box center [887, 417] width 29 height 15
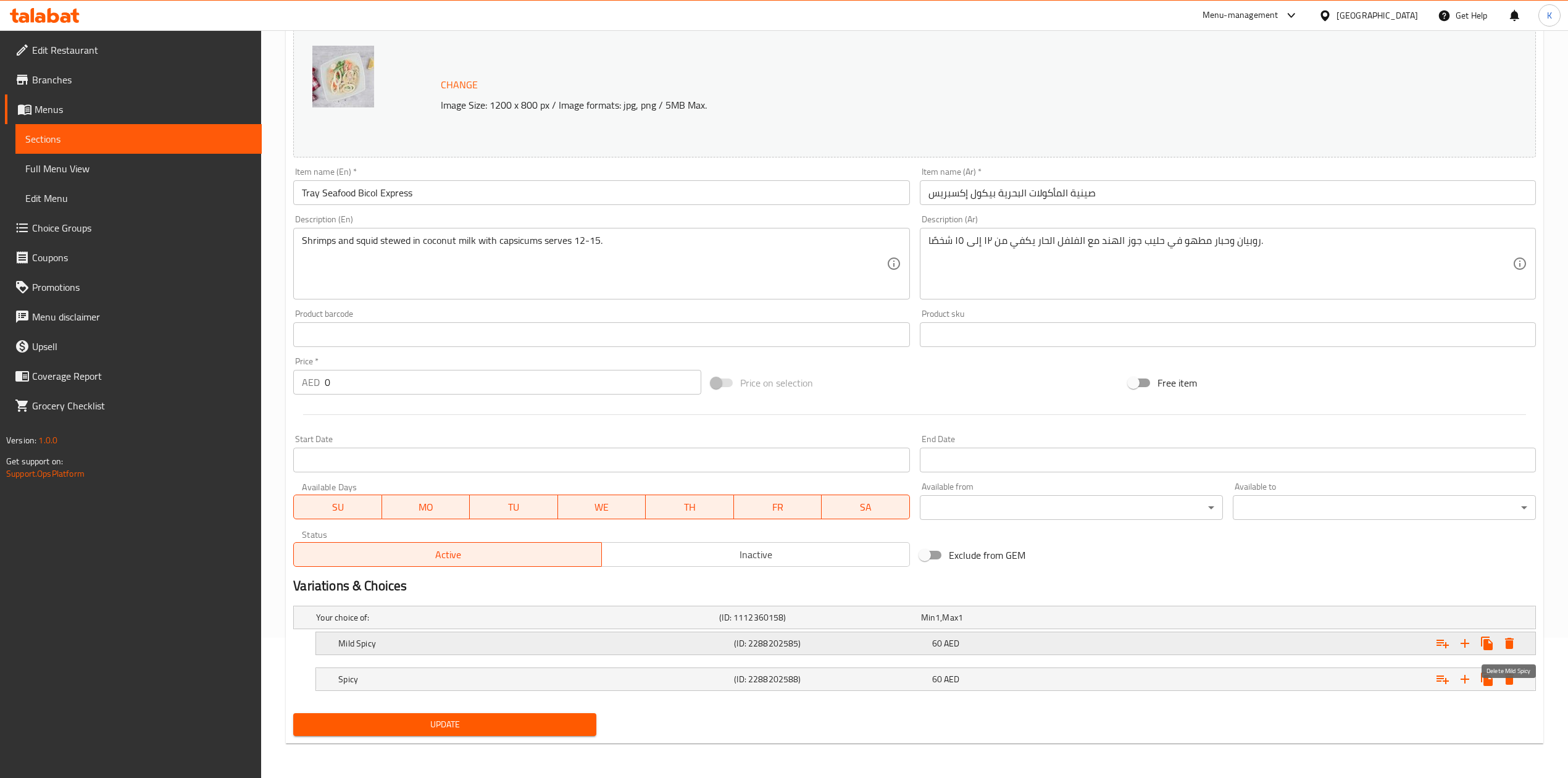
click at [1514, 642] on icon "Expand" at bounding box center [1509, 643] width 15 height 15
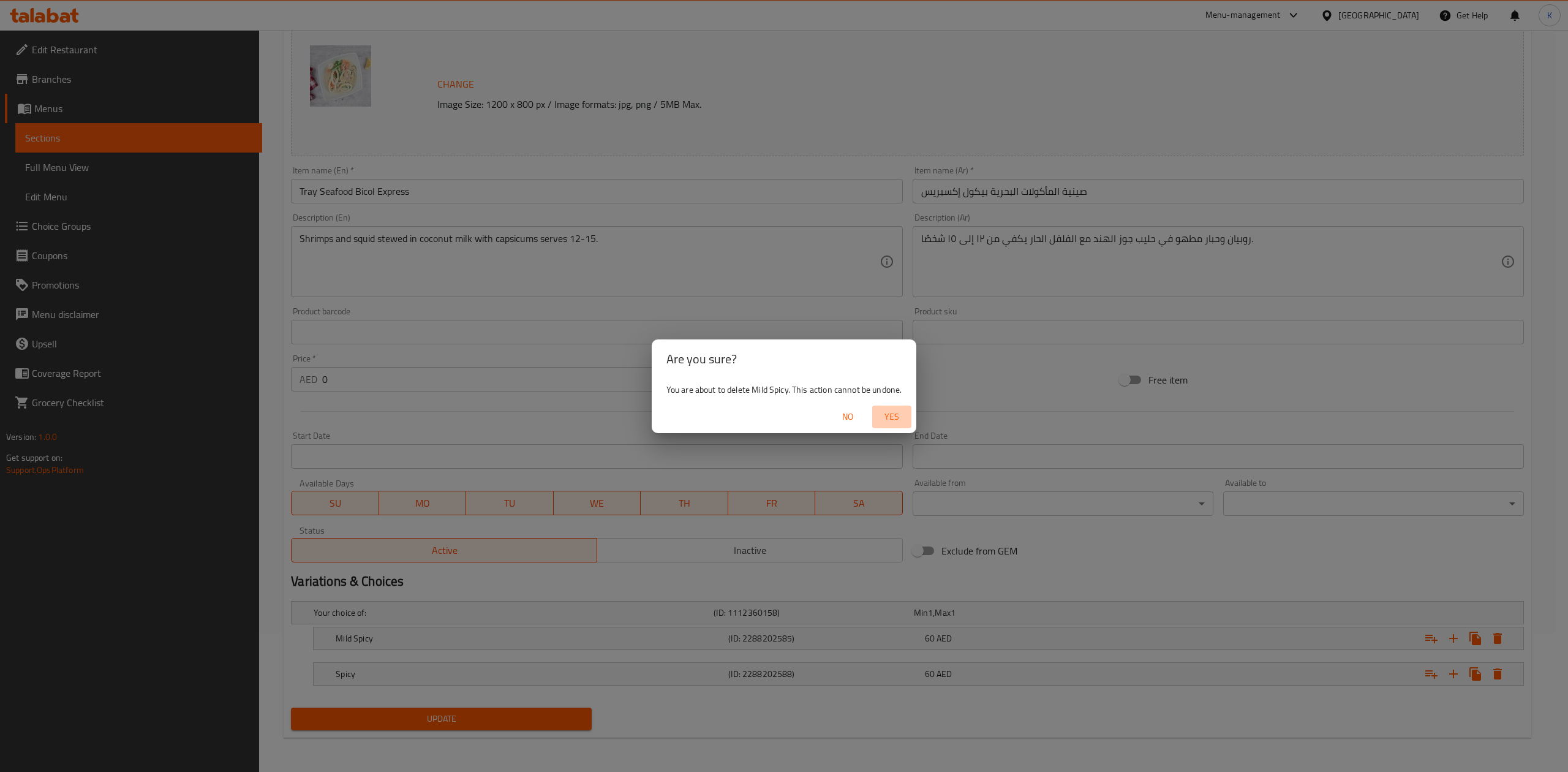
click at [897, 422] on span "Yes" at bounding box center [891, 417] width 29 height 15
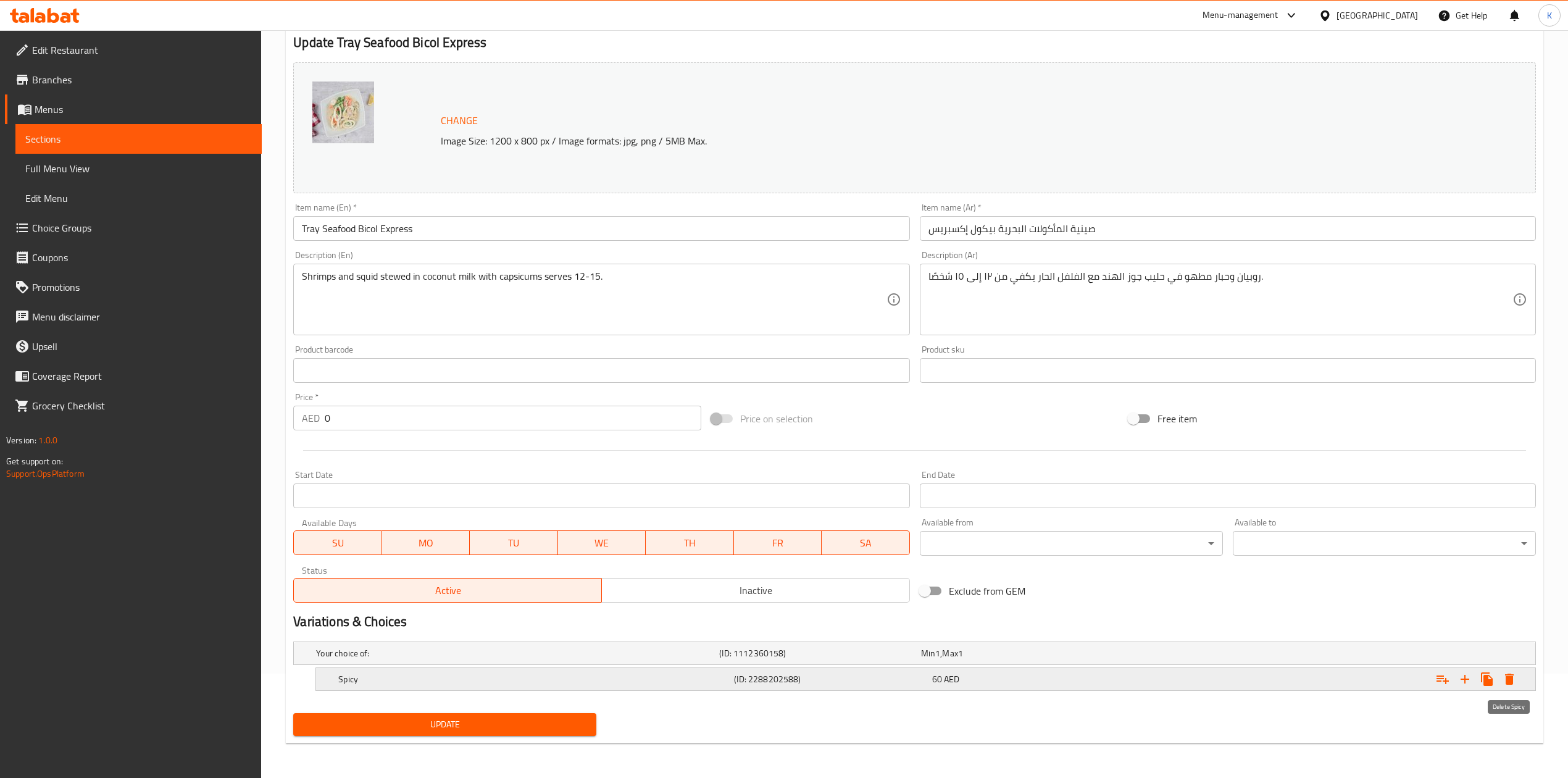
click at [1509, 685] on icon "Expand" at bounding box center [1509, 679] width 15 height 15
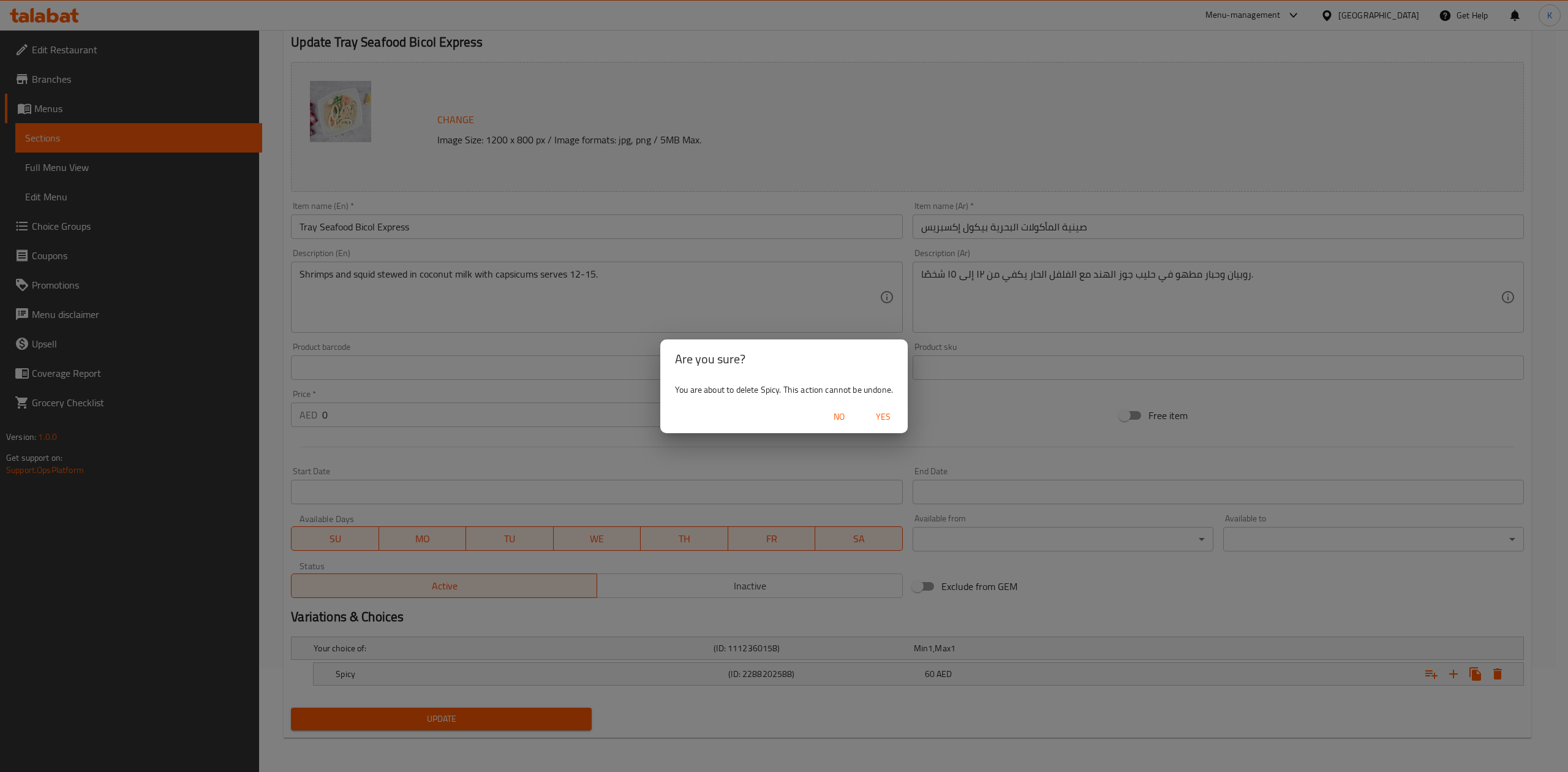
click at [877, 420] on span "Yes" at bounding box center [883, 417] width 29 height 15
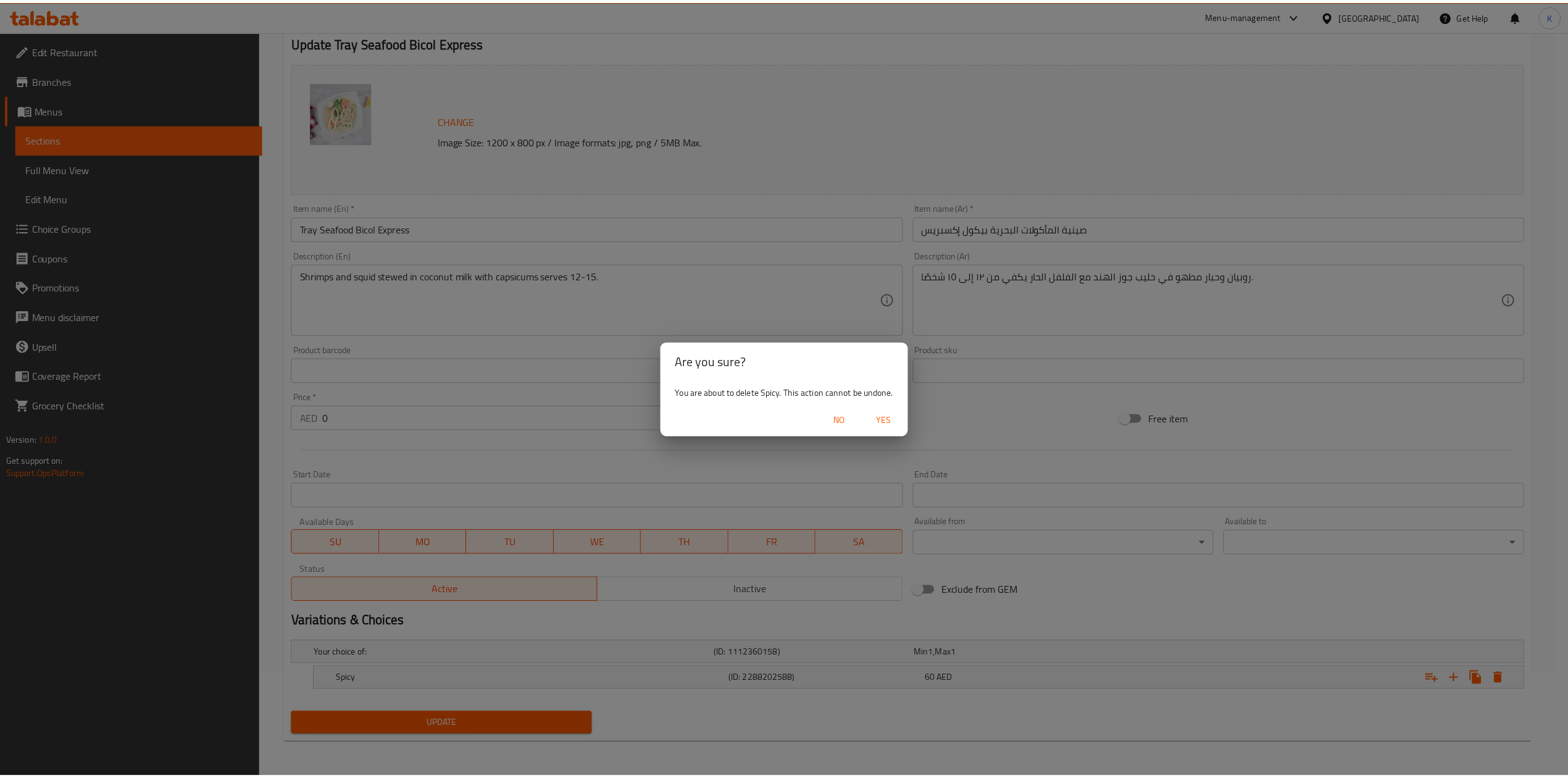
scroll to position [101, 0]
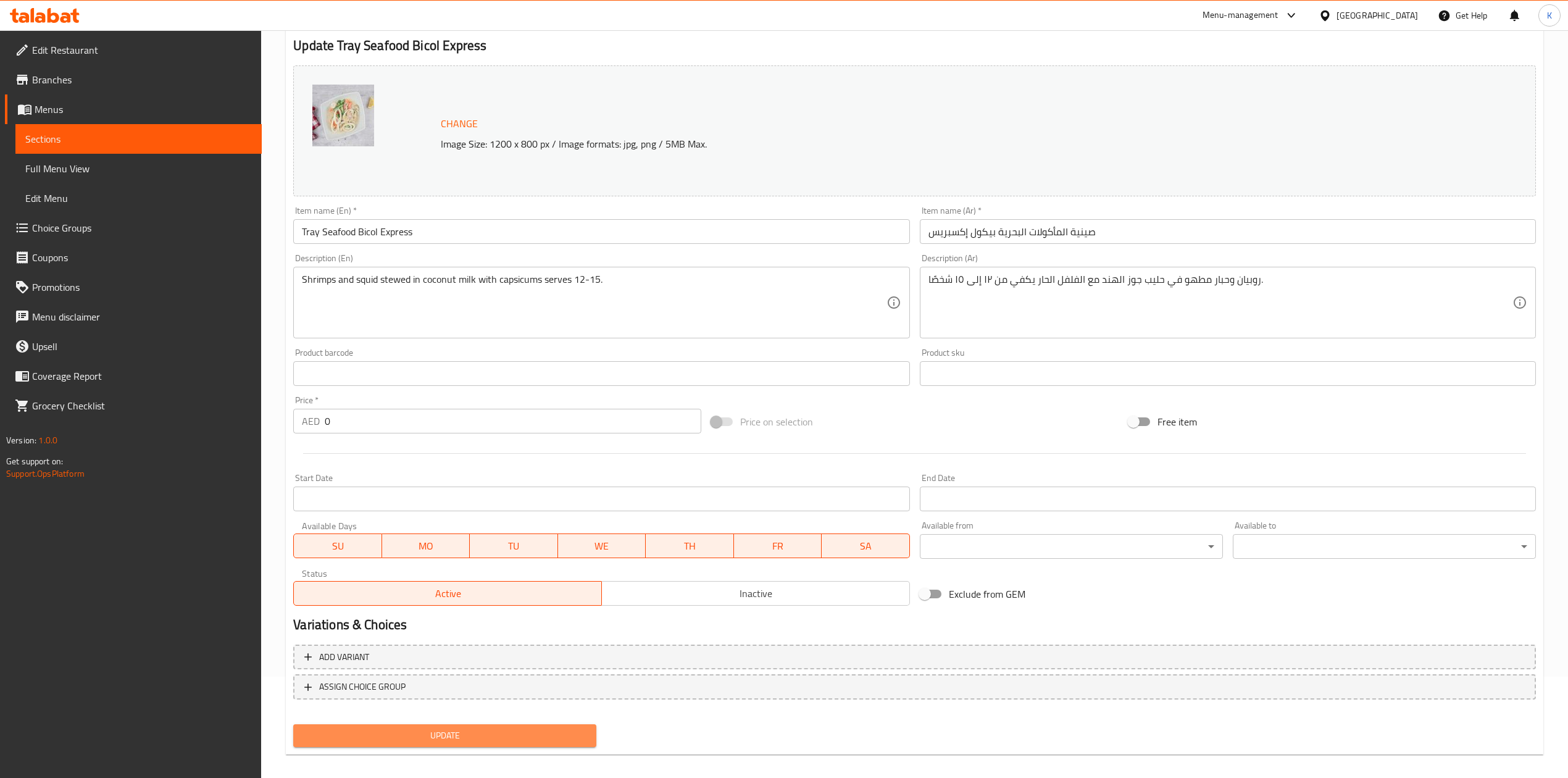
click at [493, 743] on button "Update" at bounding box center [445, 736] width 303 height 22
